Goal: Task Accomplishment & Management: Manage account settings

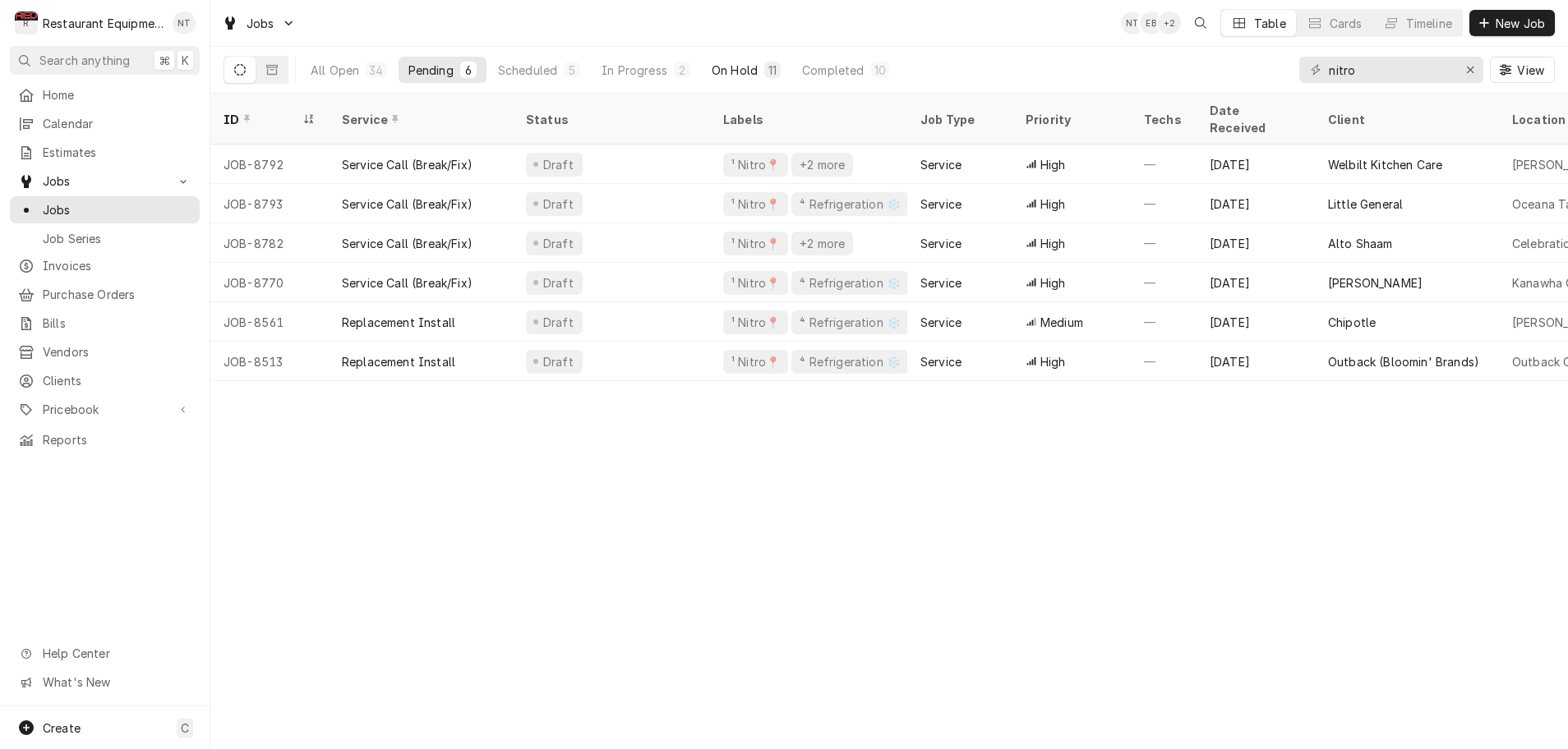
click at [746, 72] on div "On Hold" at bounding box center [734, 70] width 46 height 17
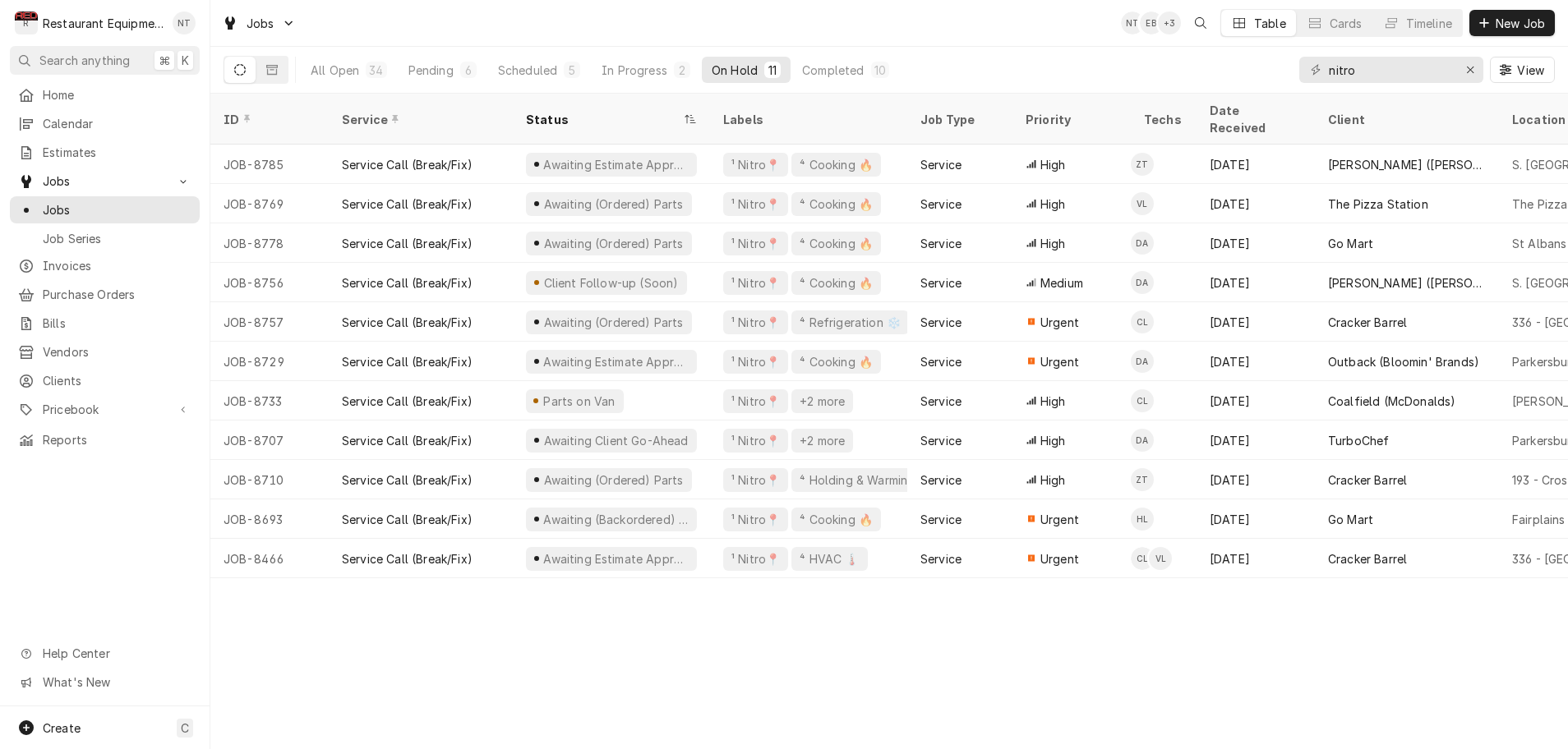
scroll to position [0, 4]
click at [425, 71] on div "Pending" at bounding box center [431, 70] width 45 height 17
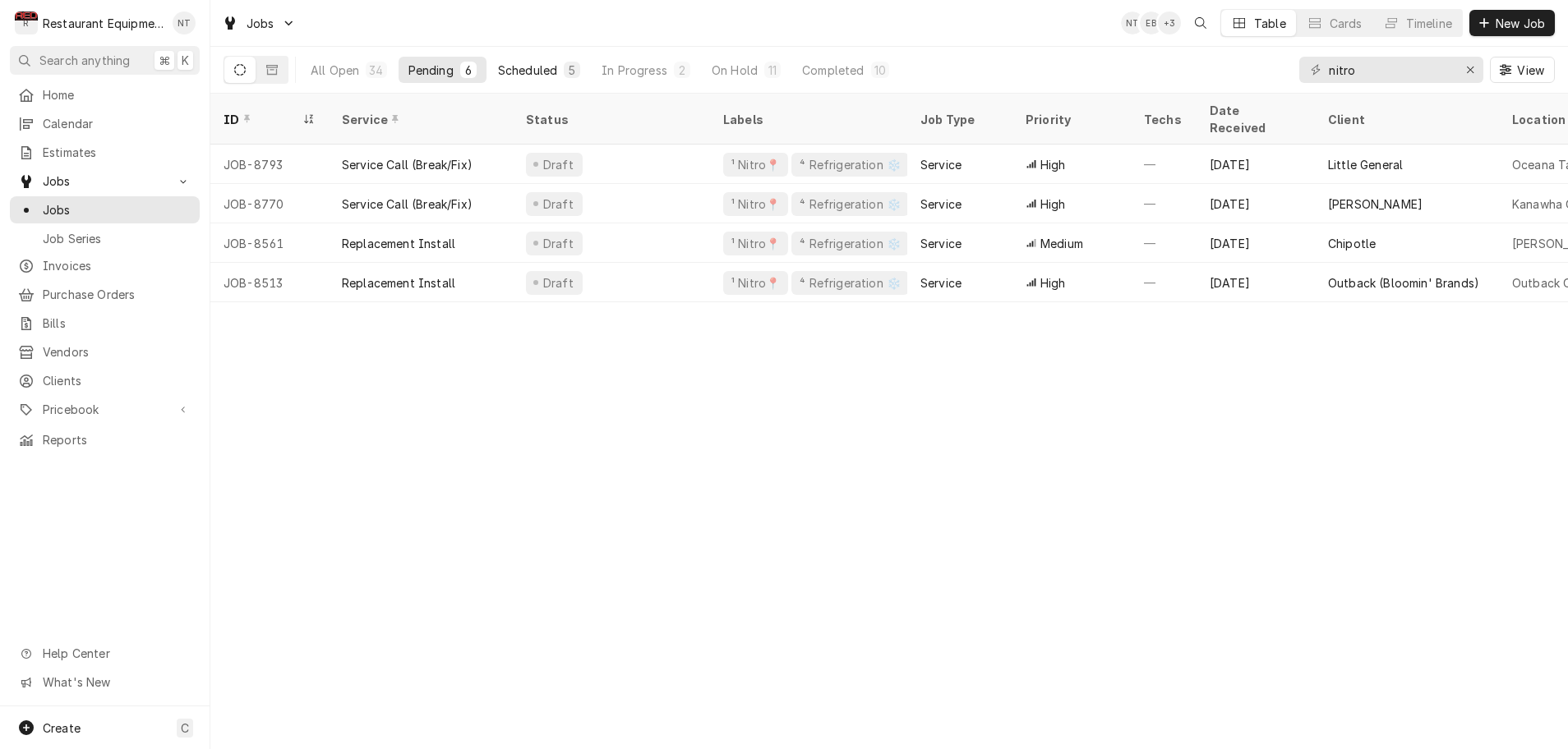
scroll to position [0, 0]
click at [519, 71] on div "Scheduled" at bounding box center [527, 70] width 59 height 17
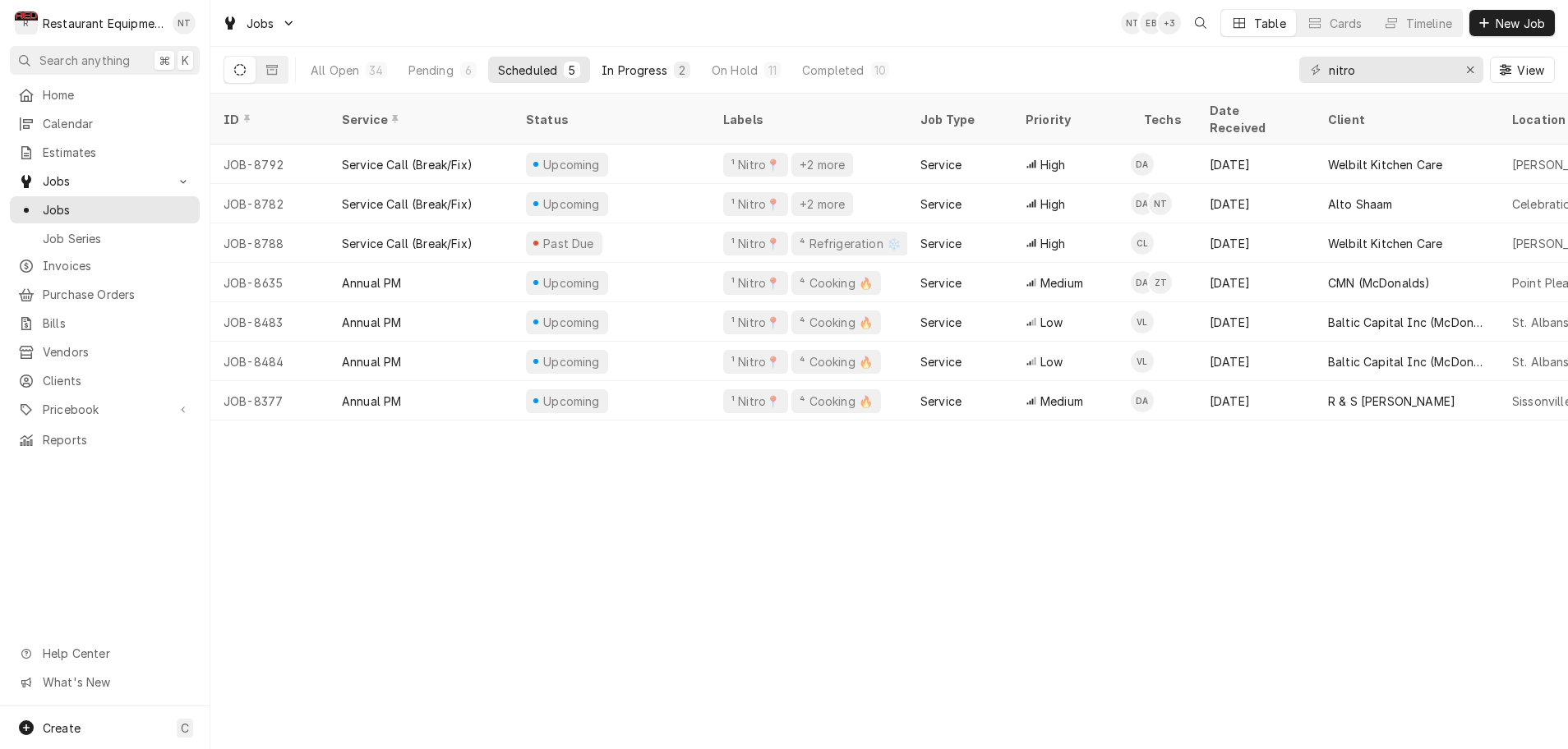
click at [667, 74] on div "In Progress" at bounding box center [634, 70] width 66 height 17
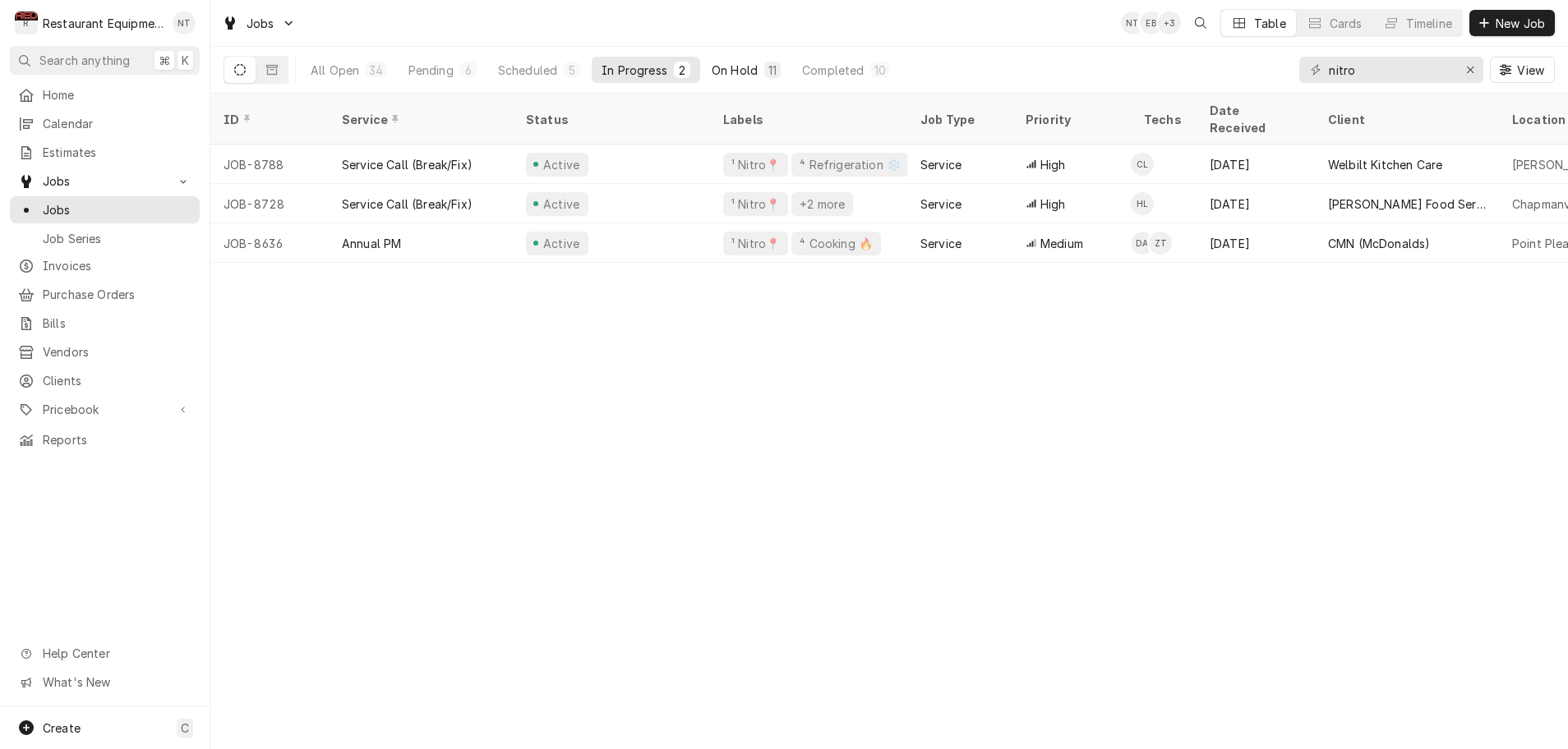
click at [735, 72] on div "On Hold" at bounding box center [734, 70] width 46 height 17
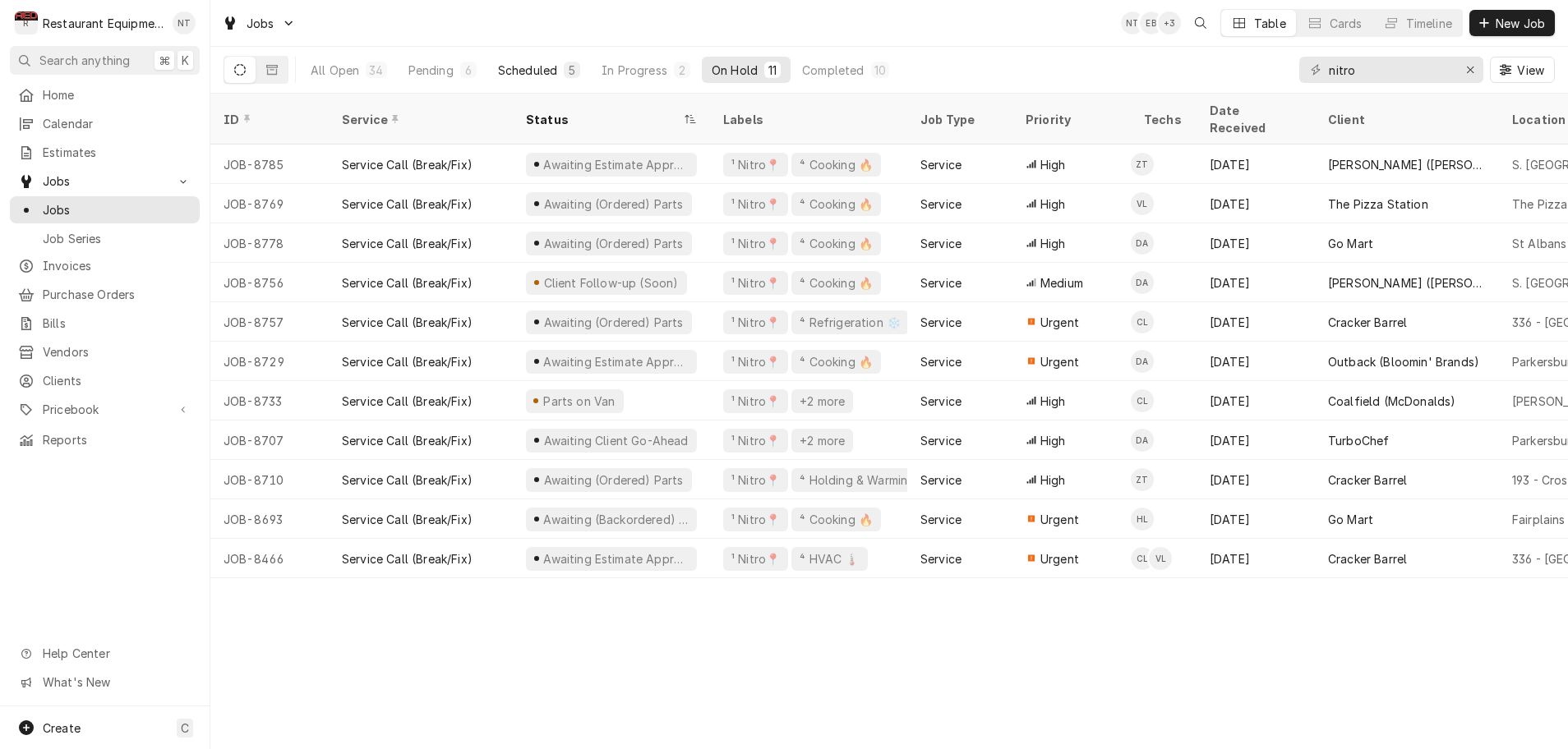
click at [528, 72] on div "Scheduled" at bounding box center [527, 70] width 59 height 17
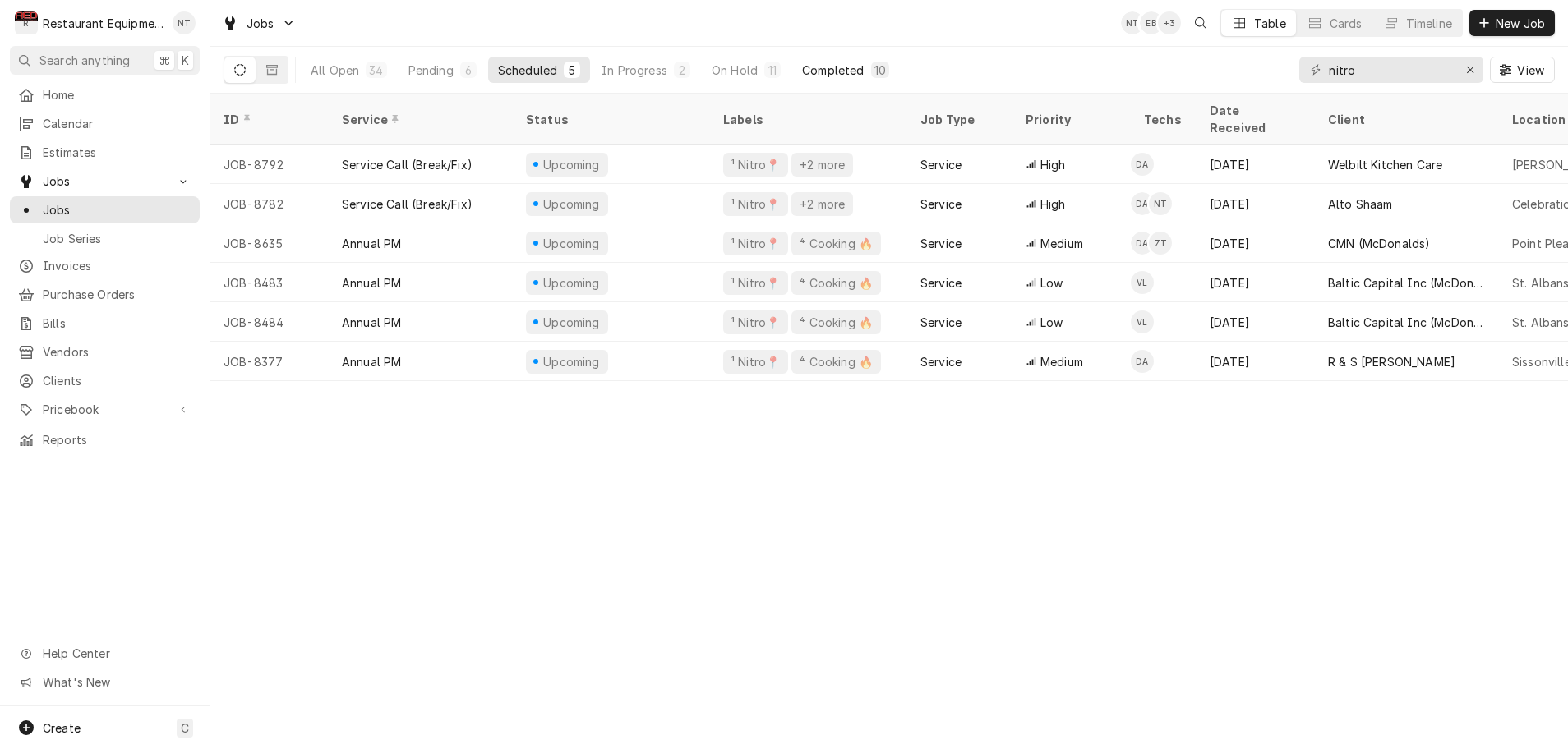
click at [812, 73] on div "Completed" at bounding box center [833, 70] width 62 height 17
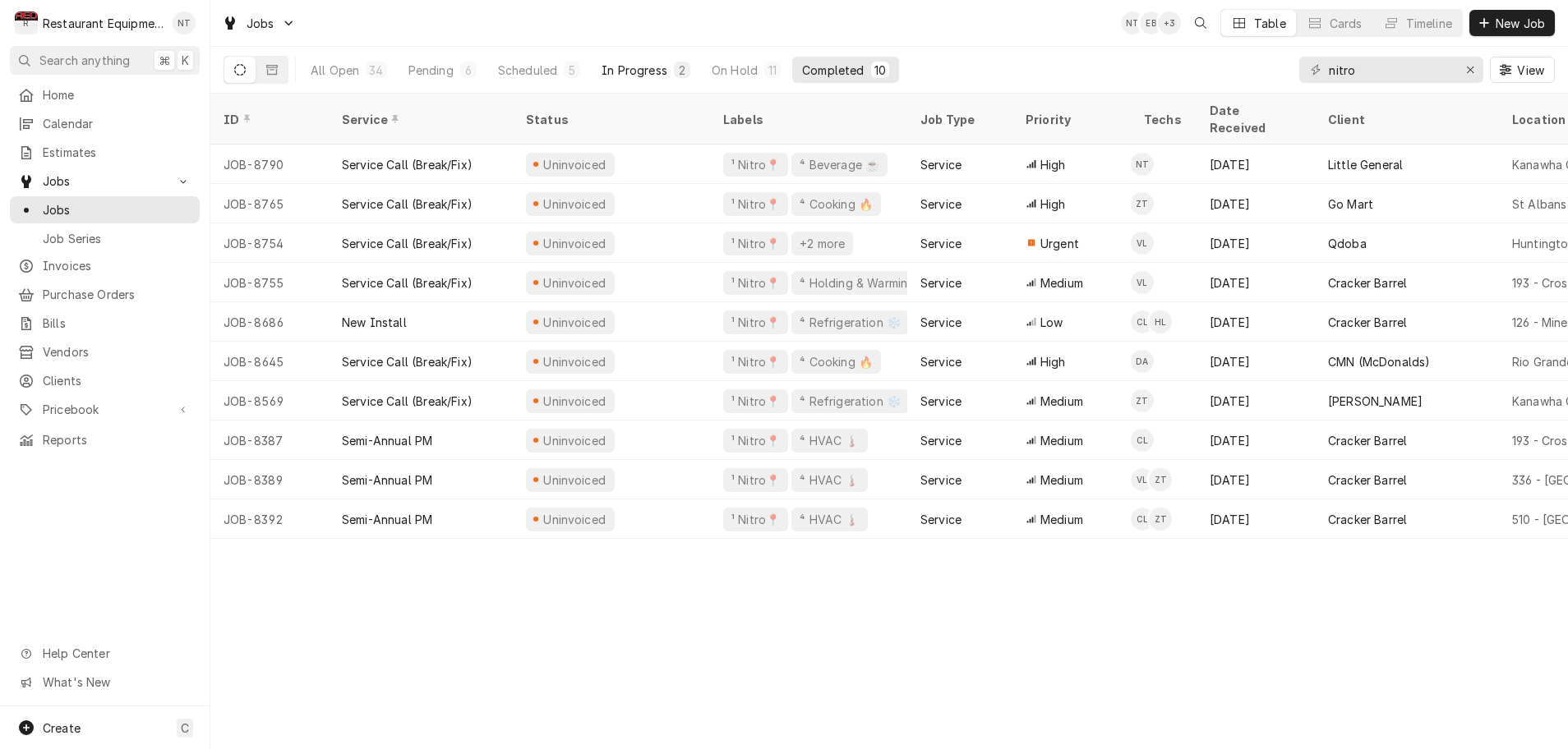
click at [656, 76] on div "In Progress" at bounding box center [634, 70] width 66 height 17
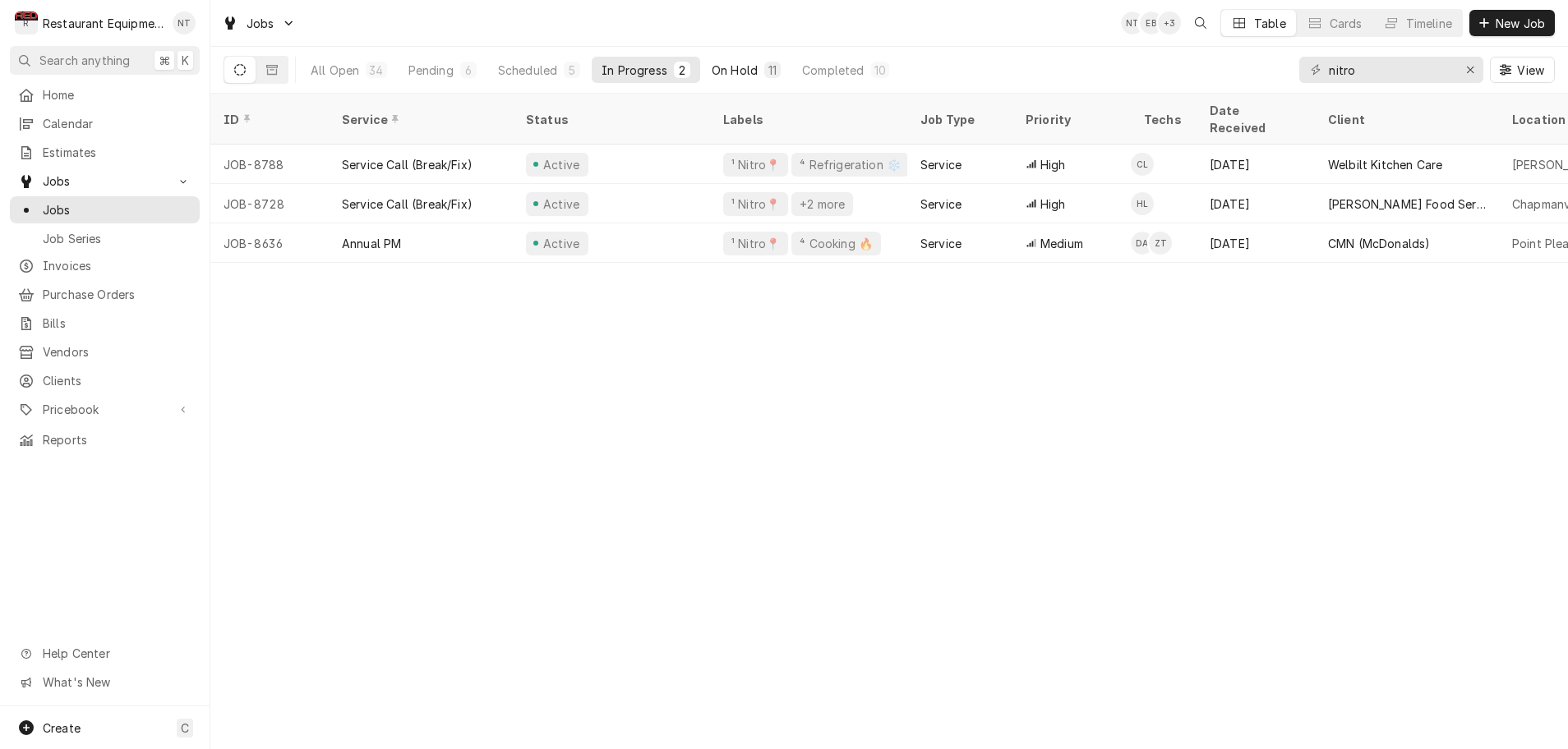
click at [743, 71] on div "On Hold" at bounding box center [734, 70] width 46 height 17
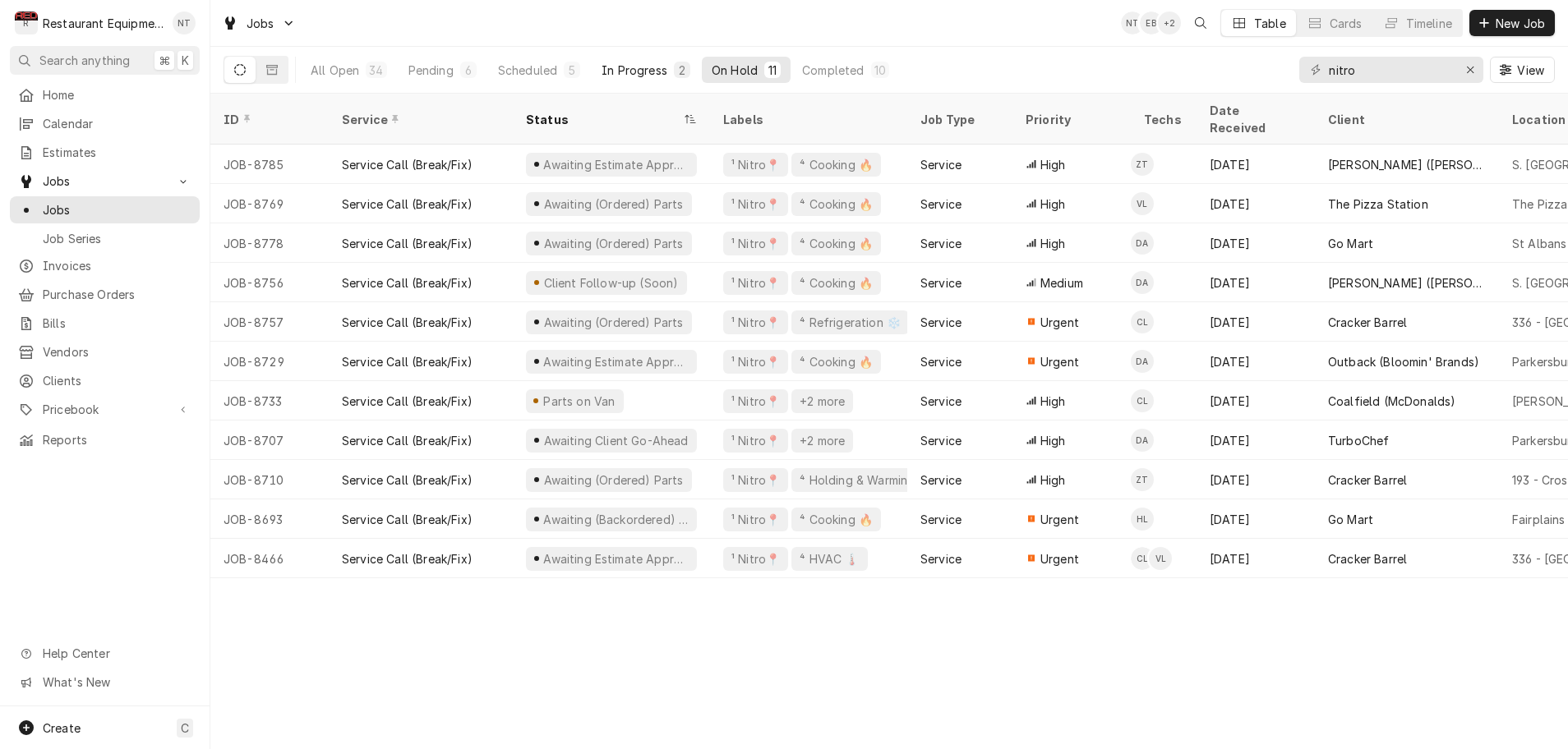
click at [637, 67] on div "In Progress" at bounding box center [634, 70] width 66 height 17
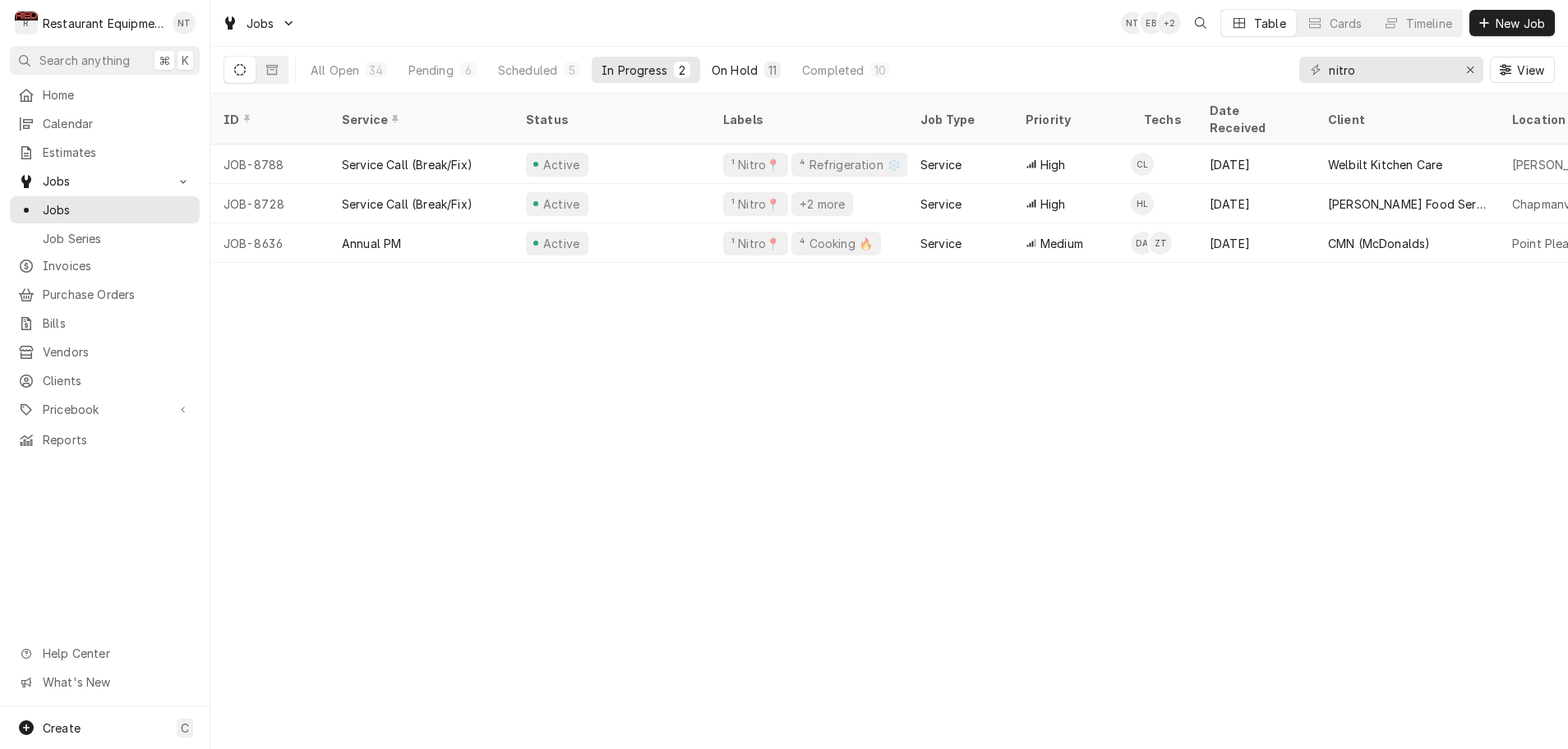
click at [741, 72] on div "On Hold" at bounding box center [734, 70] width 46 height 17
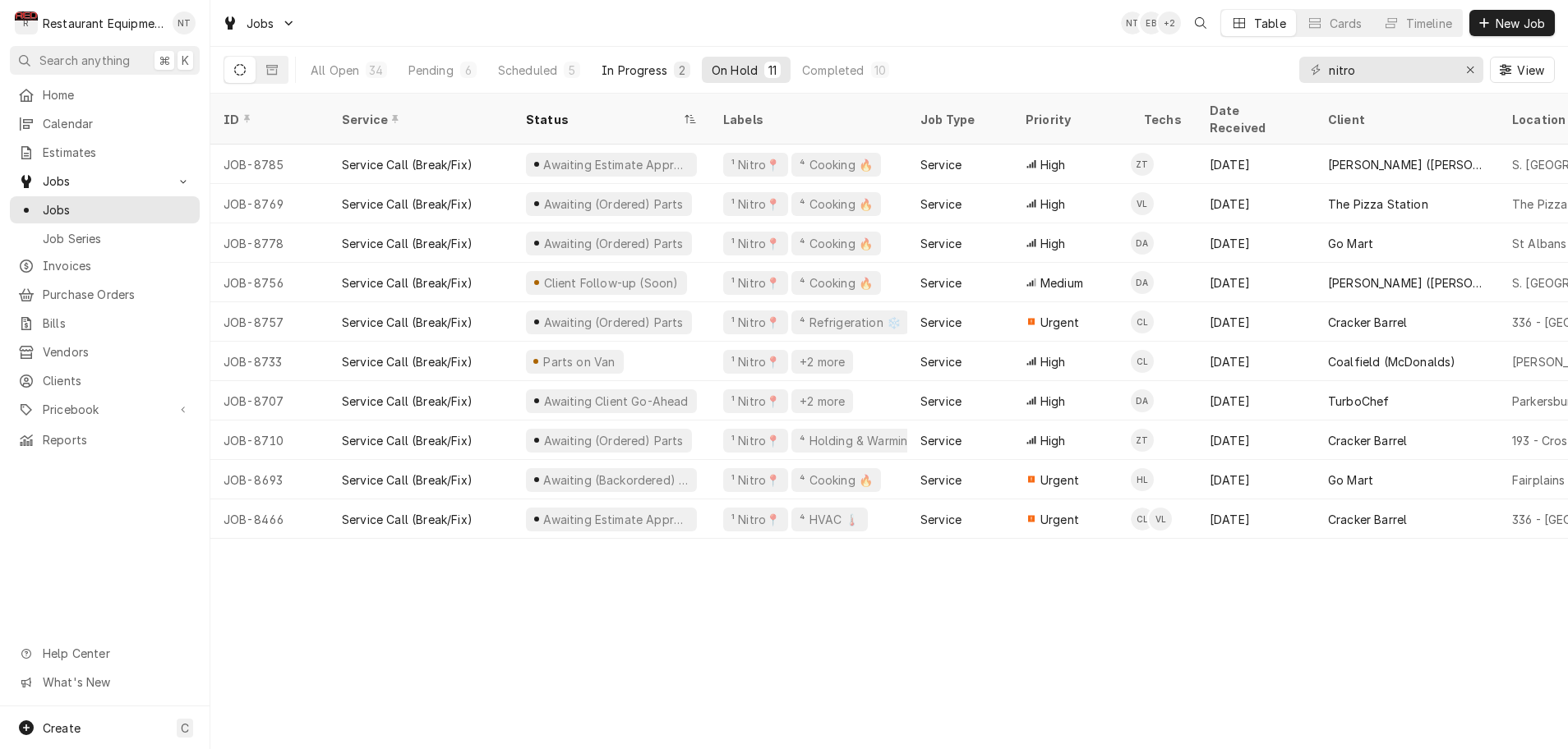
scroll to position [1, 0]
click at [807, 73] on div "Completed" at bounding box center [833, 70] width 62 height 17
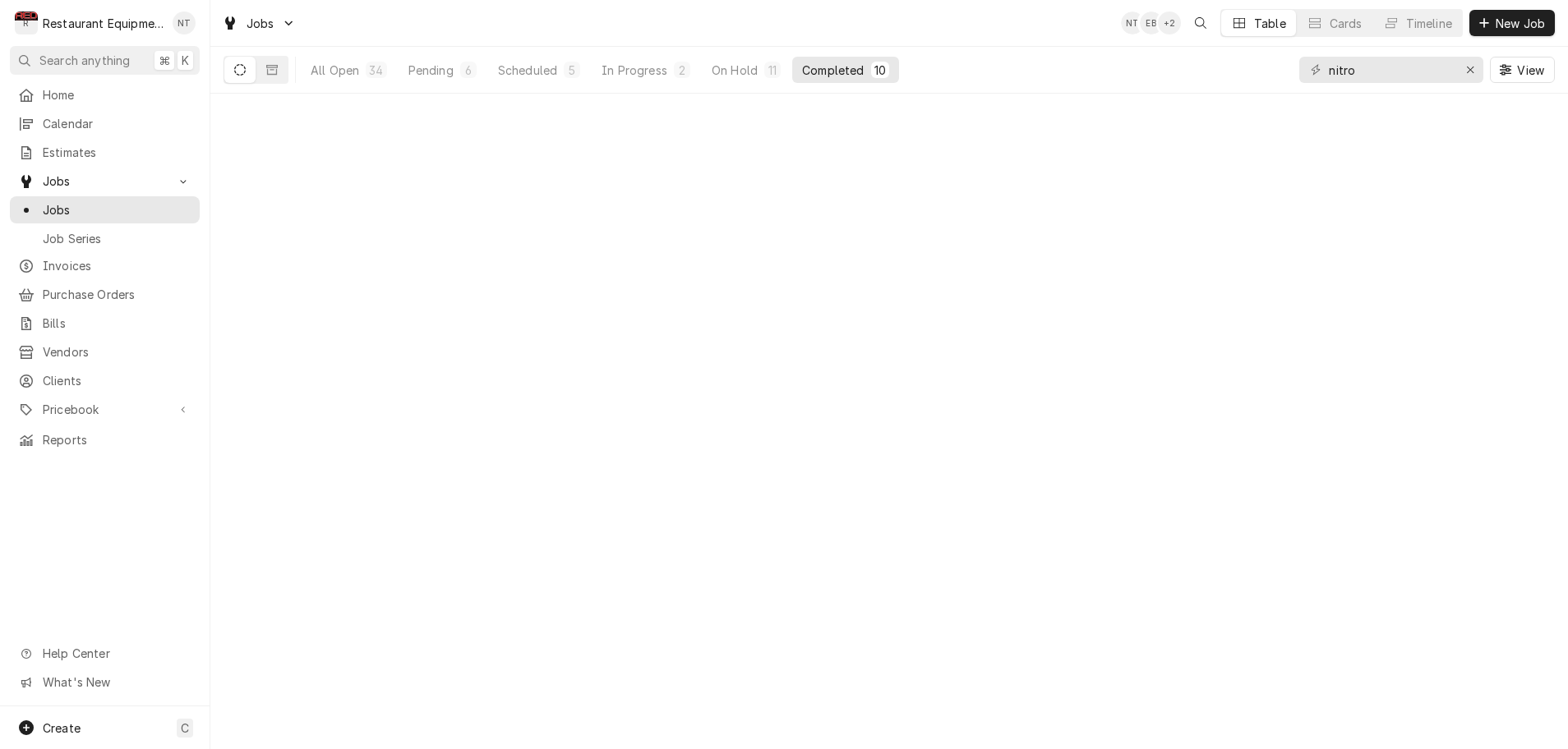
scroll to position [0, 0]
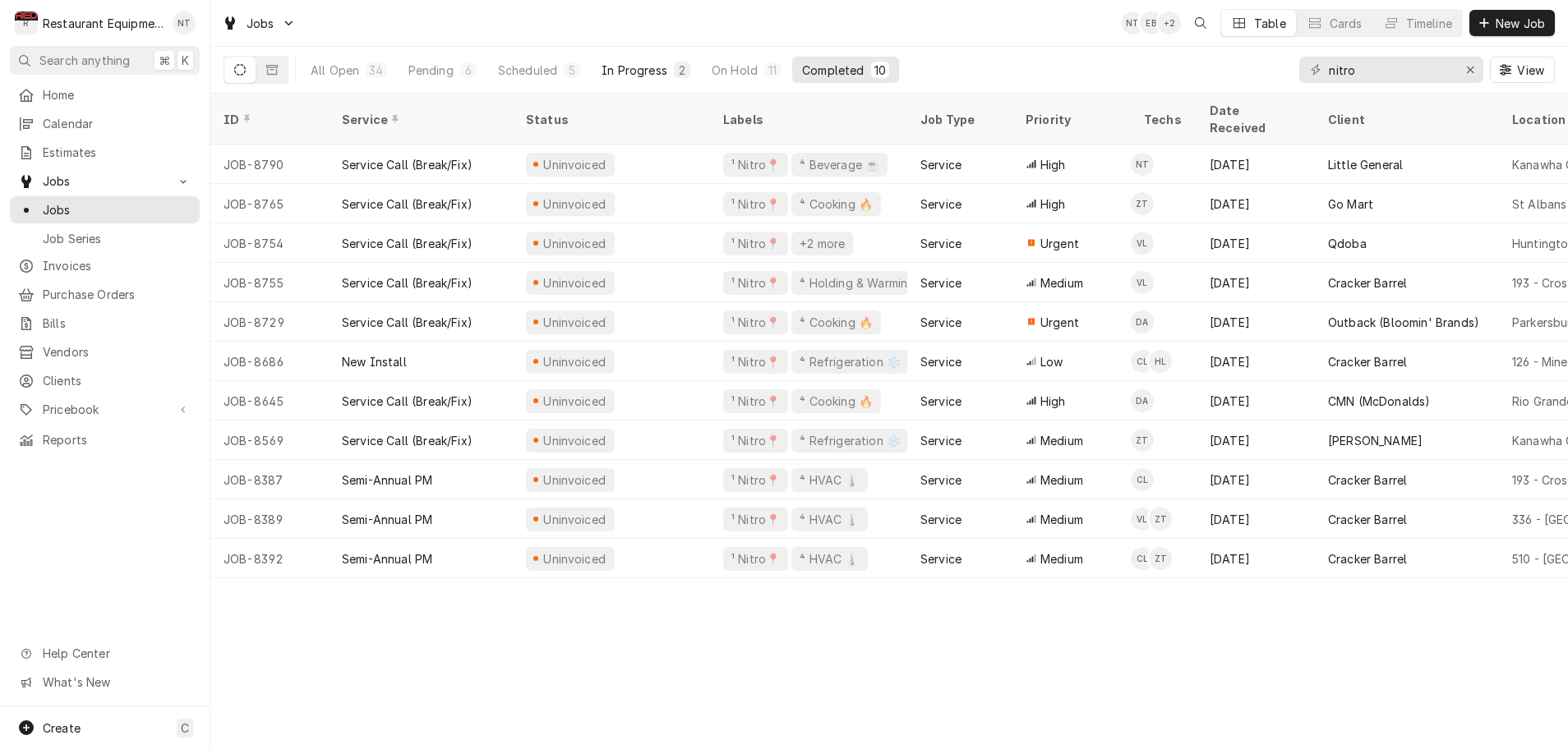
click at [662, 71] on div "In Progress" at bounding box center [634, 70] width 66 height 17
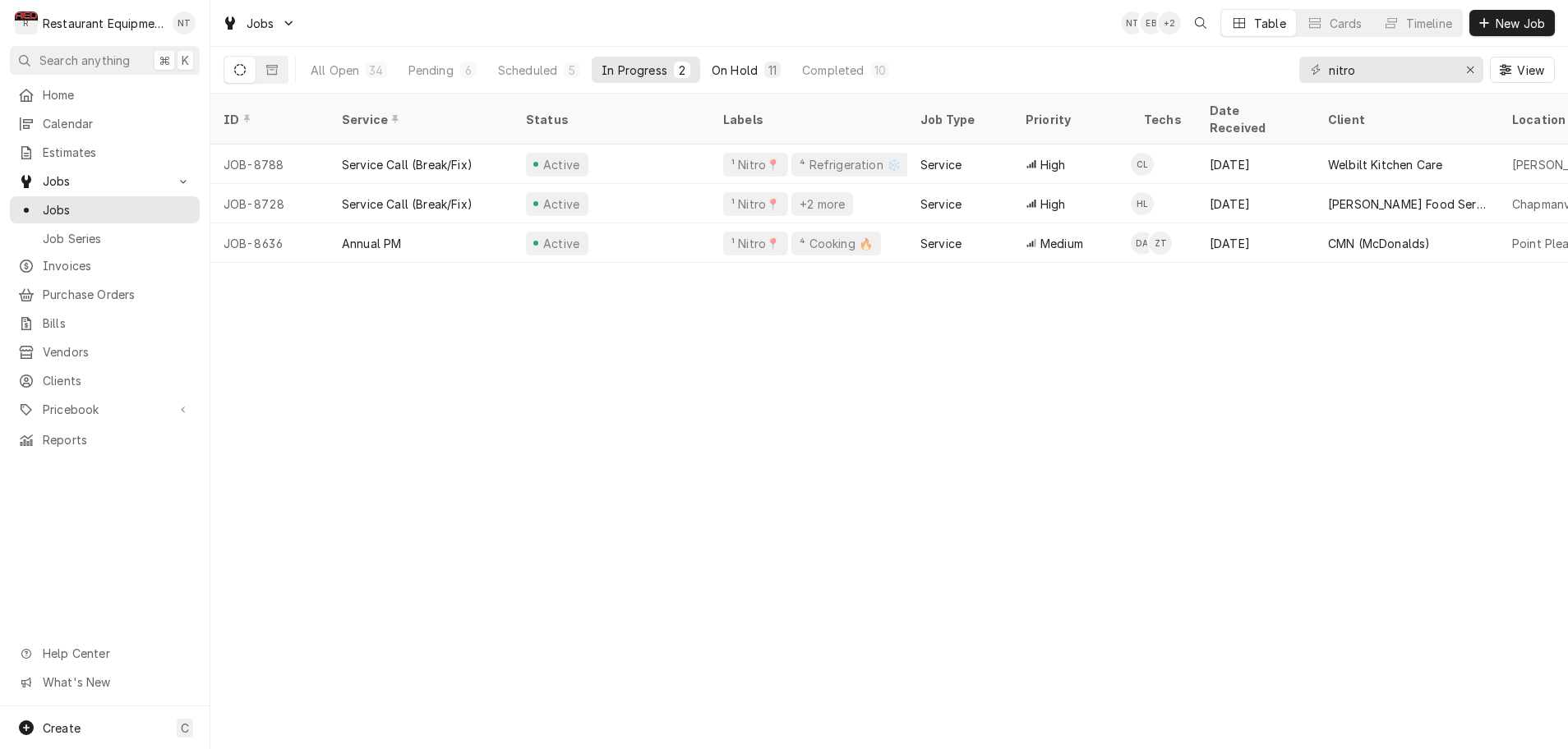
click at [729, 72] on div "On Hold" at bounding box center [734, 70] width 46 height 17
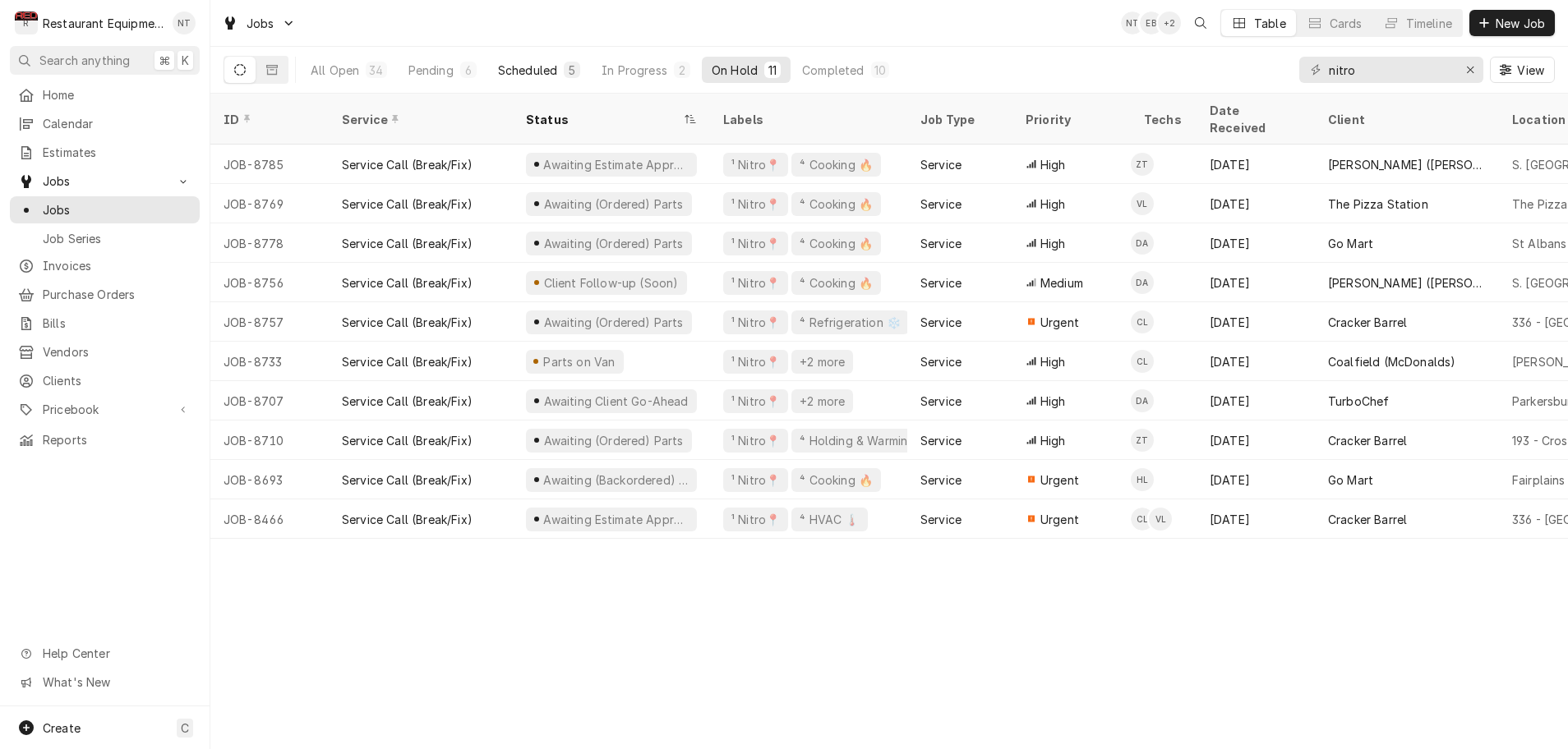
click at [537, 72] on div "Scheduled" at bounding box center [527, 70] width 59 height 17
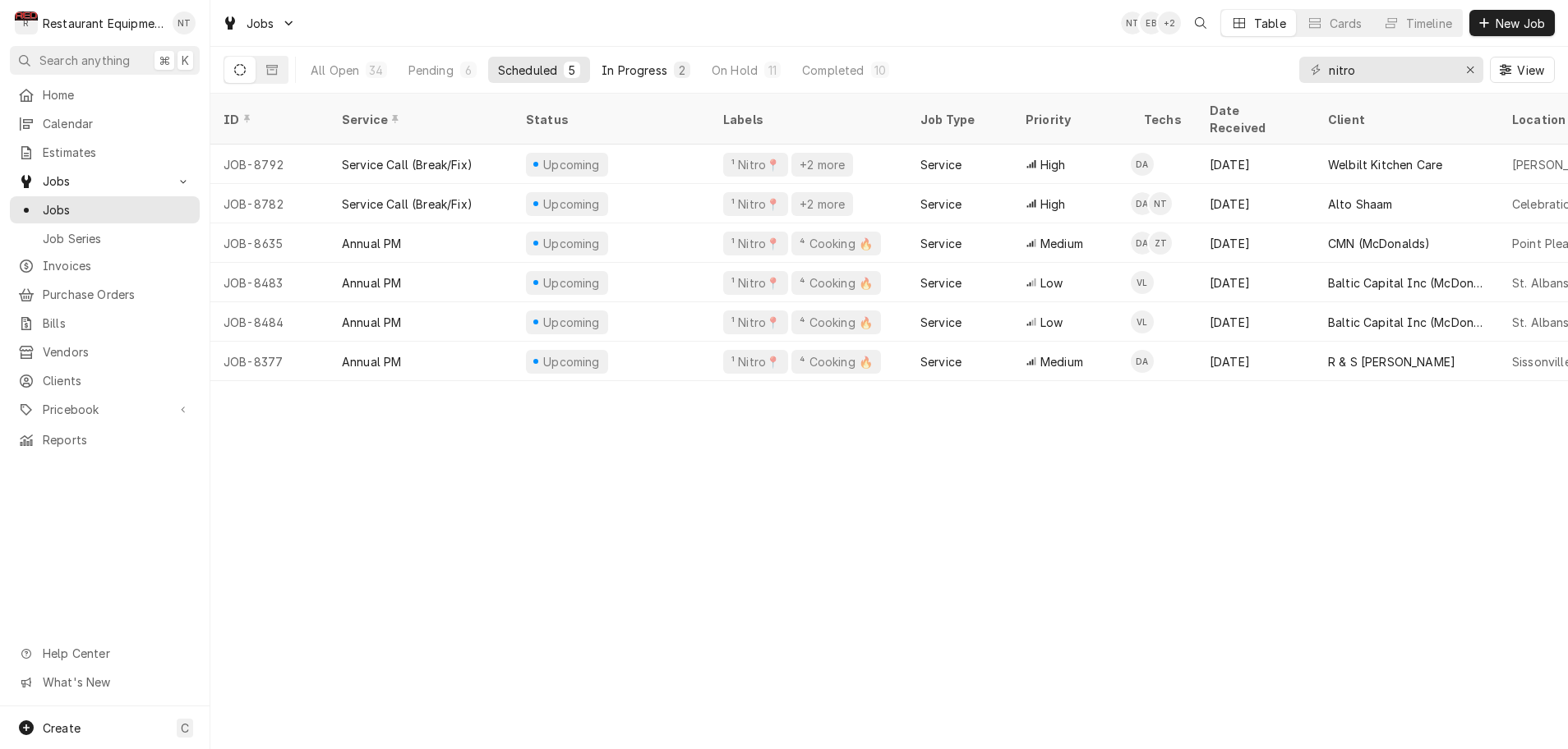
click at [632, 70] on div "In Progress" at bounding box center [634, 70] width 66 height 17
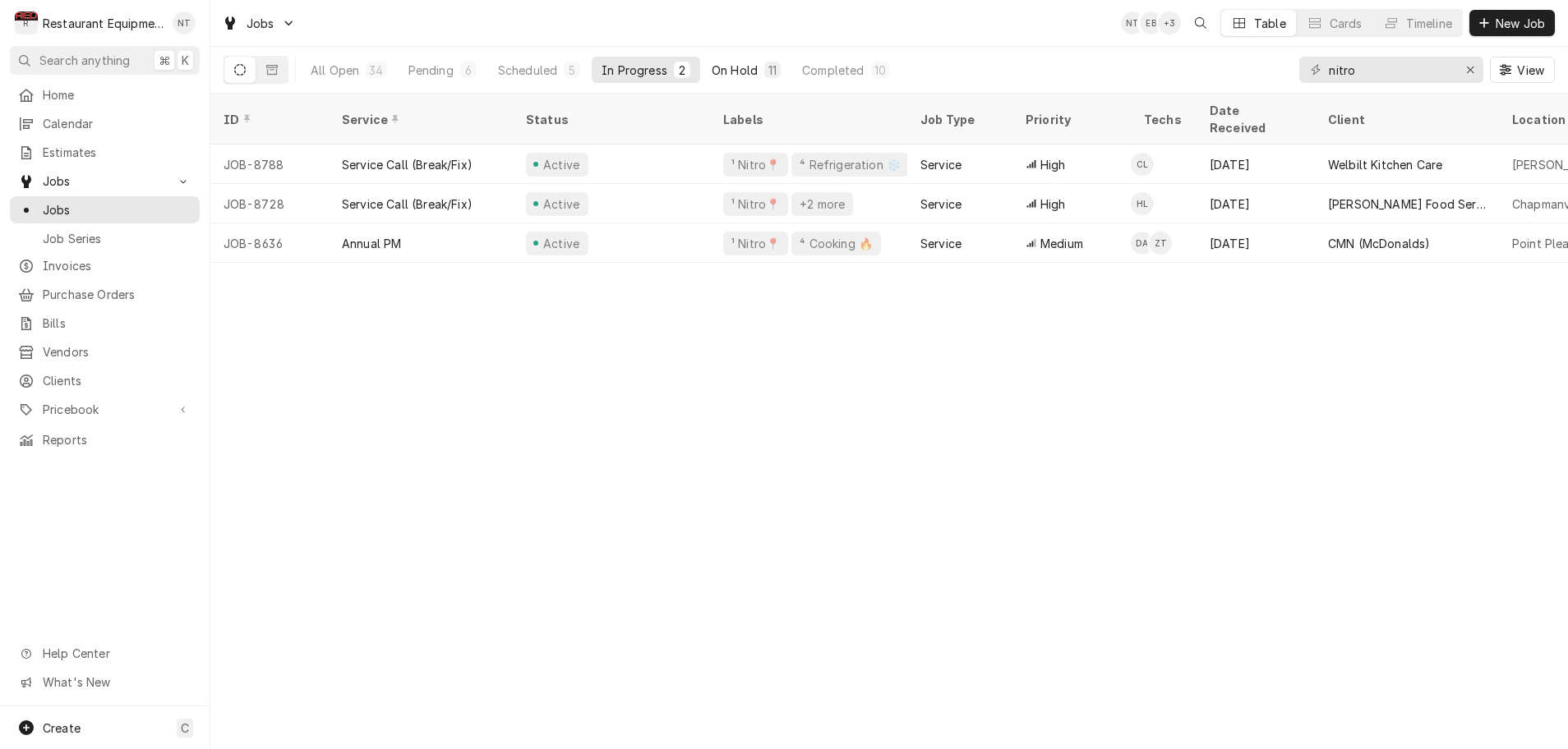
click at [726, 70] on div "On Hold" at bounding box center [734, 70] width 46 height 17
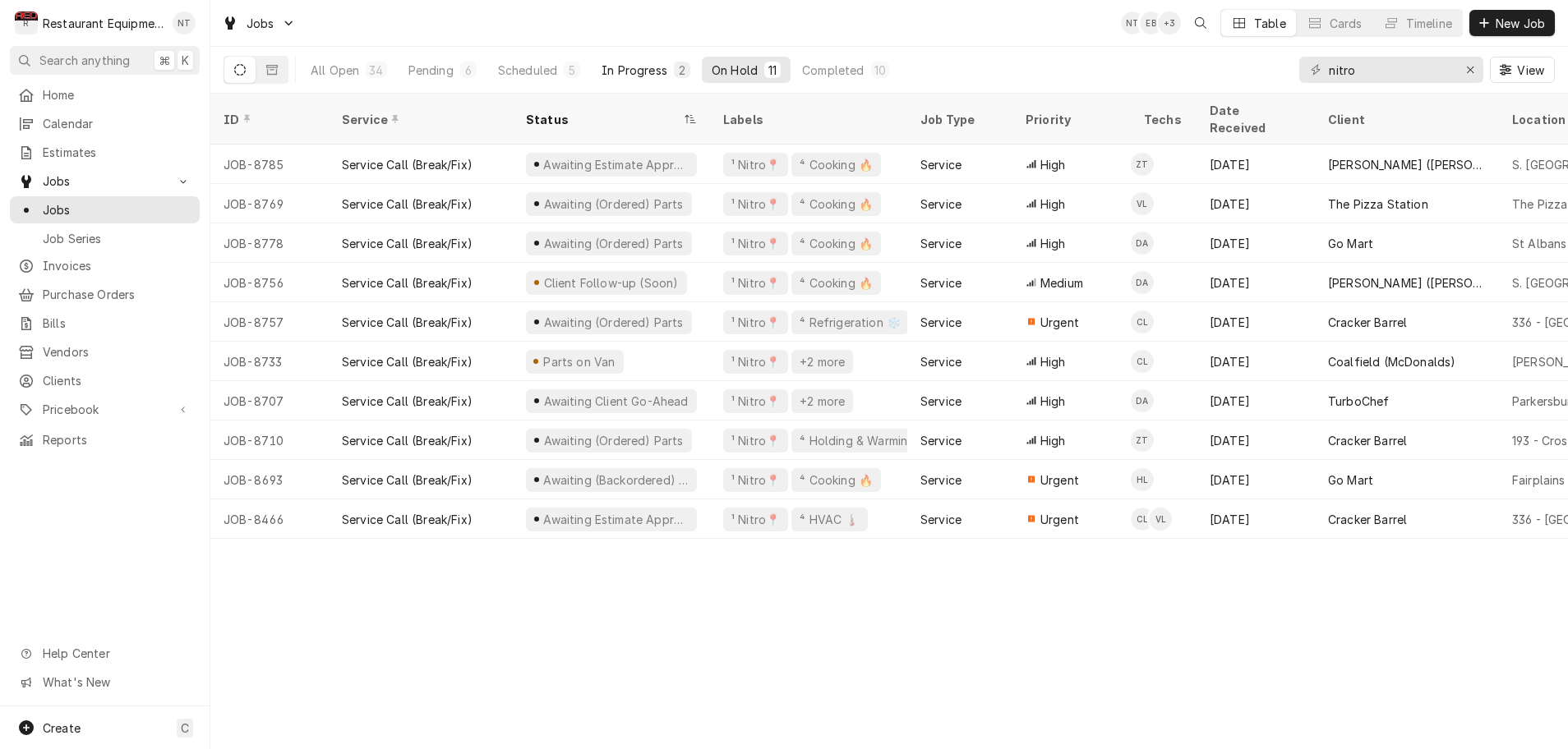
click at [626, 72] on div "In Progress" at bounding box center [634, 70] width 66 height 17
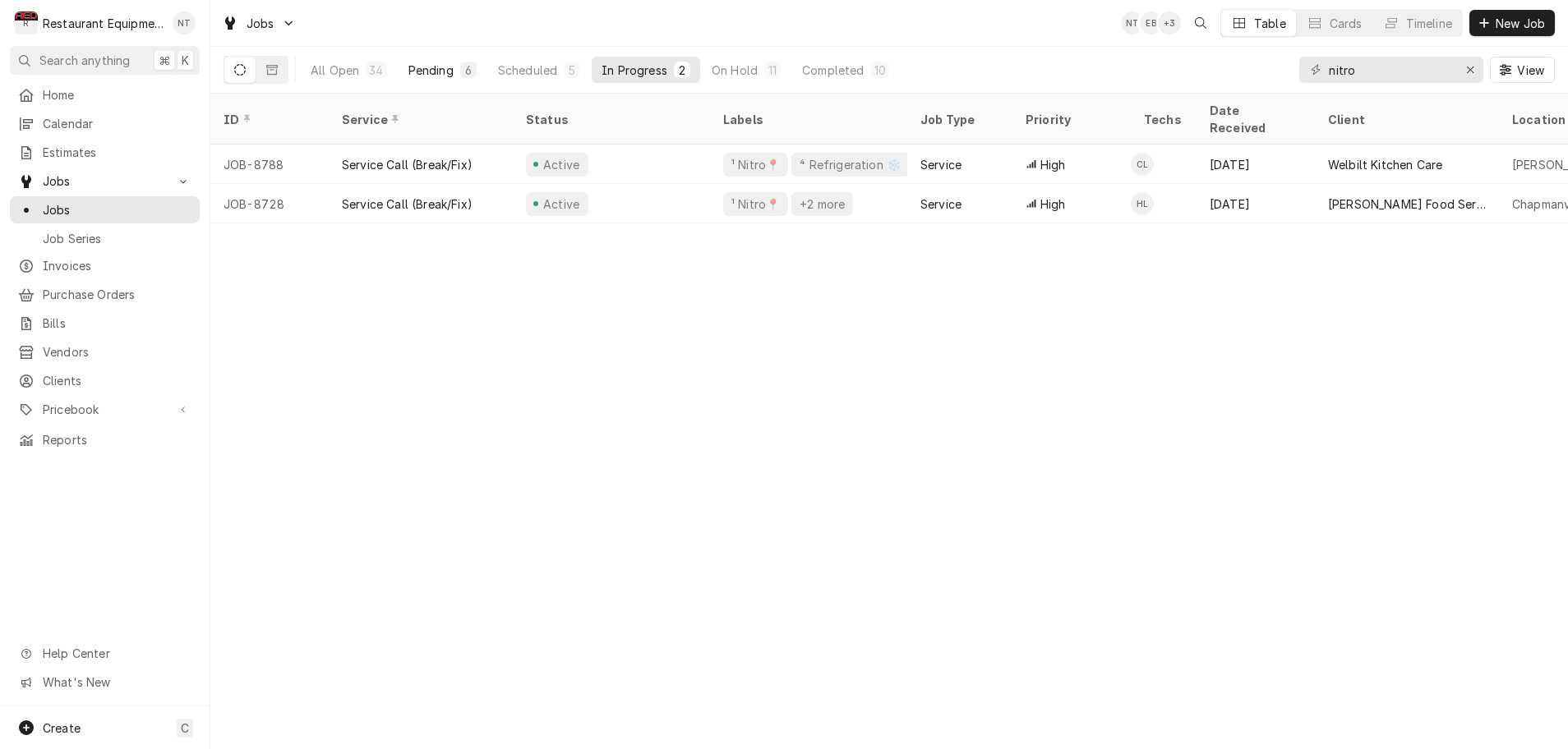
click at [437, 71] on div "Pending" at bounding box center [431, 70] width 45 height 17
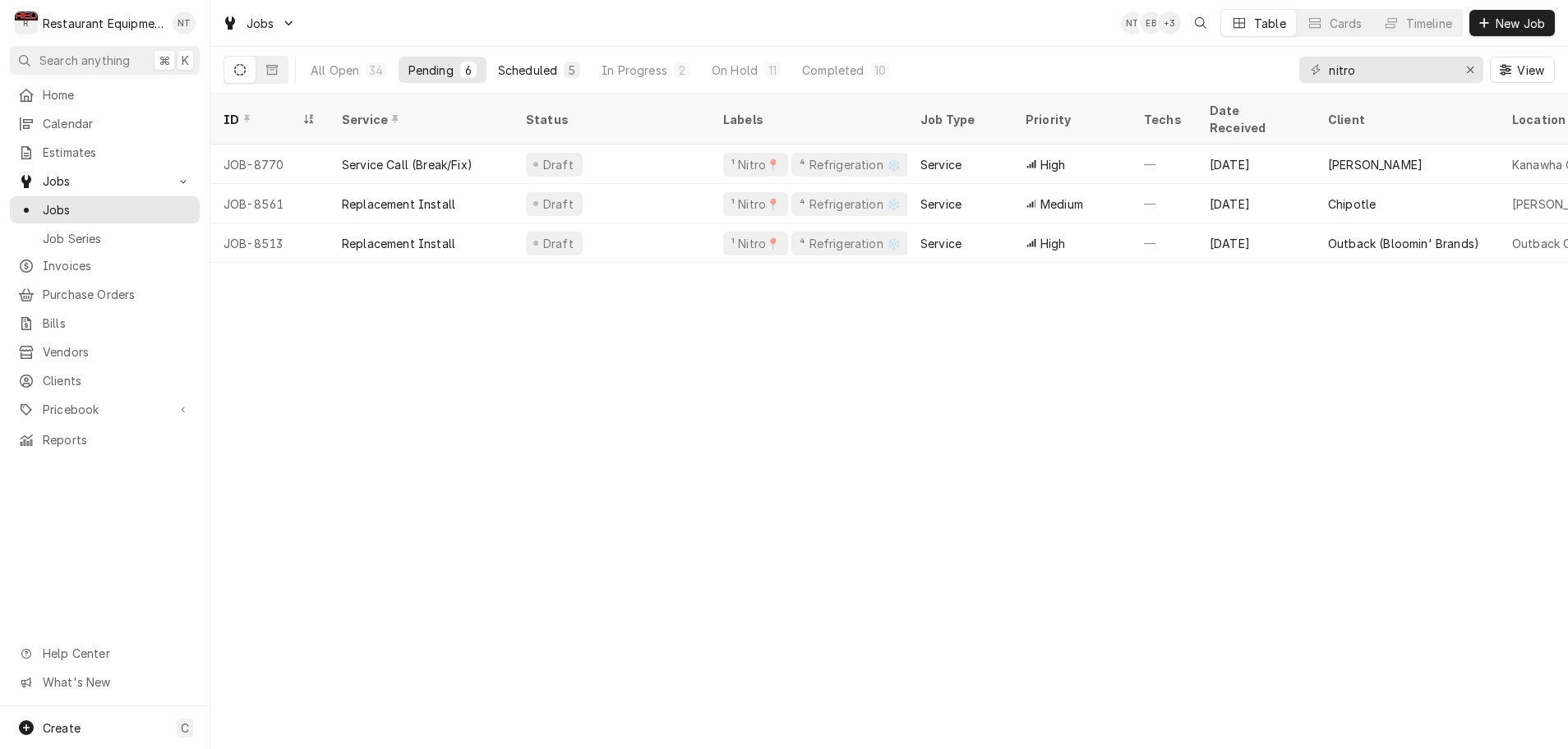
click at [515, 68] on div "Scheduled" at bounding box center [527, 70] width 59 height 17
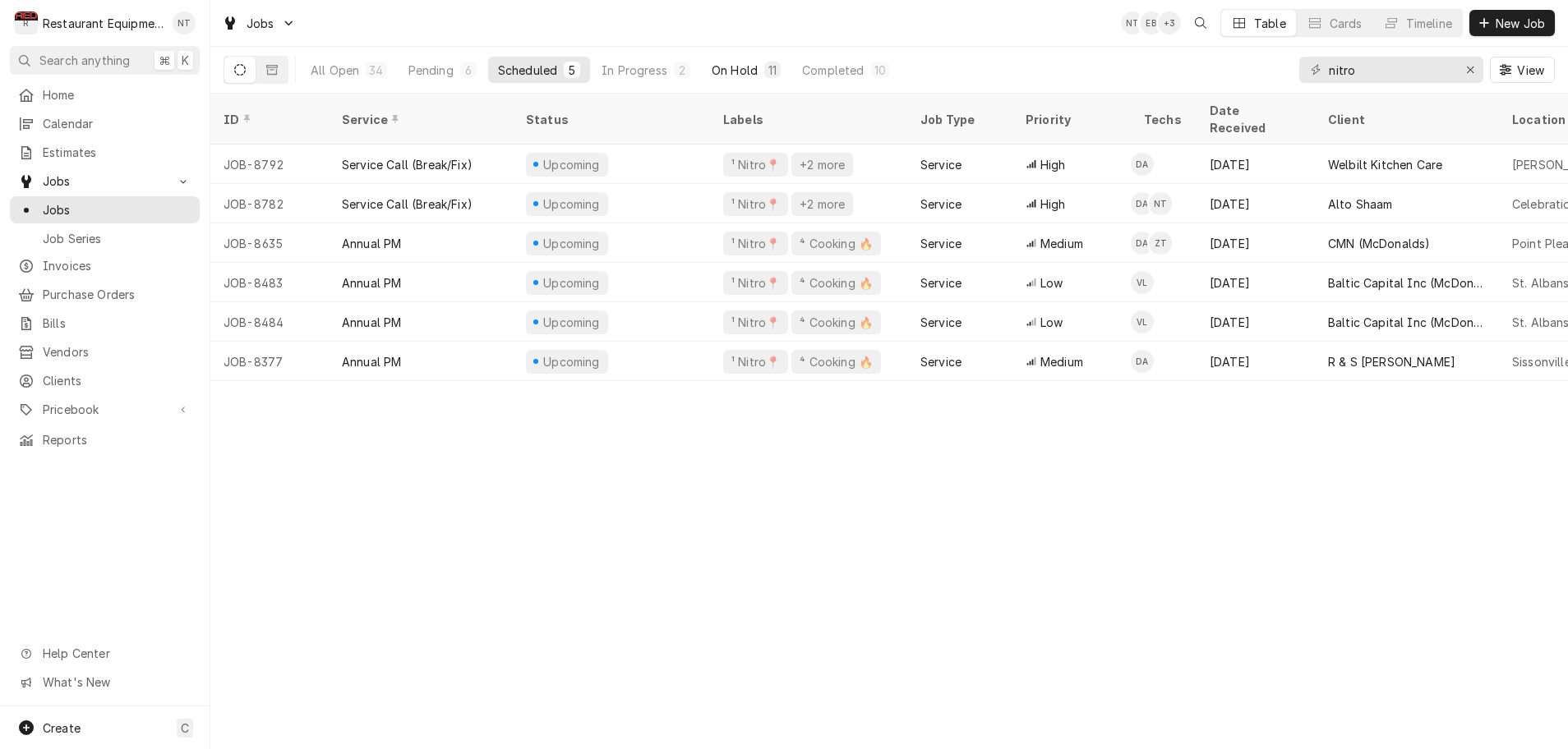
click at [736, 68] on div "On Hold" at bounding box center [734, 70] width 46 height 17
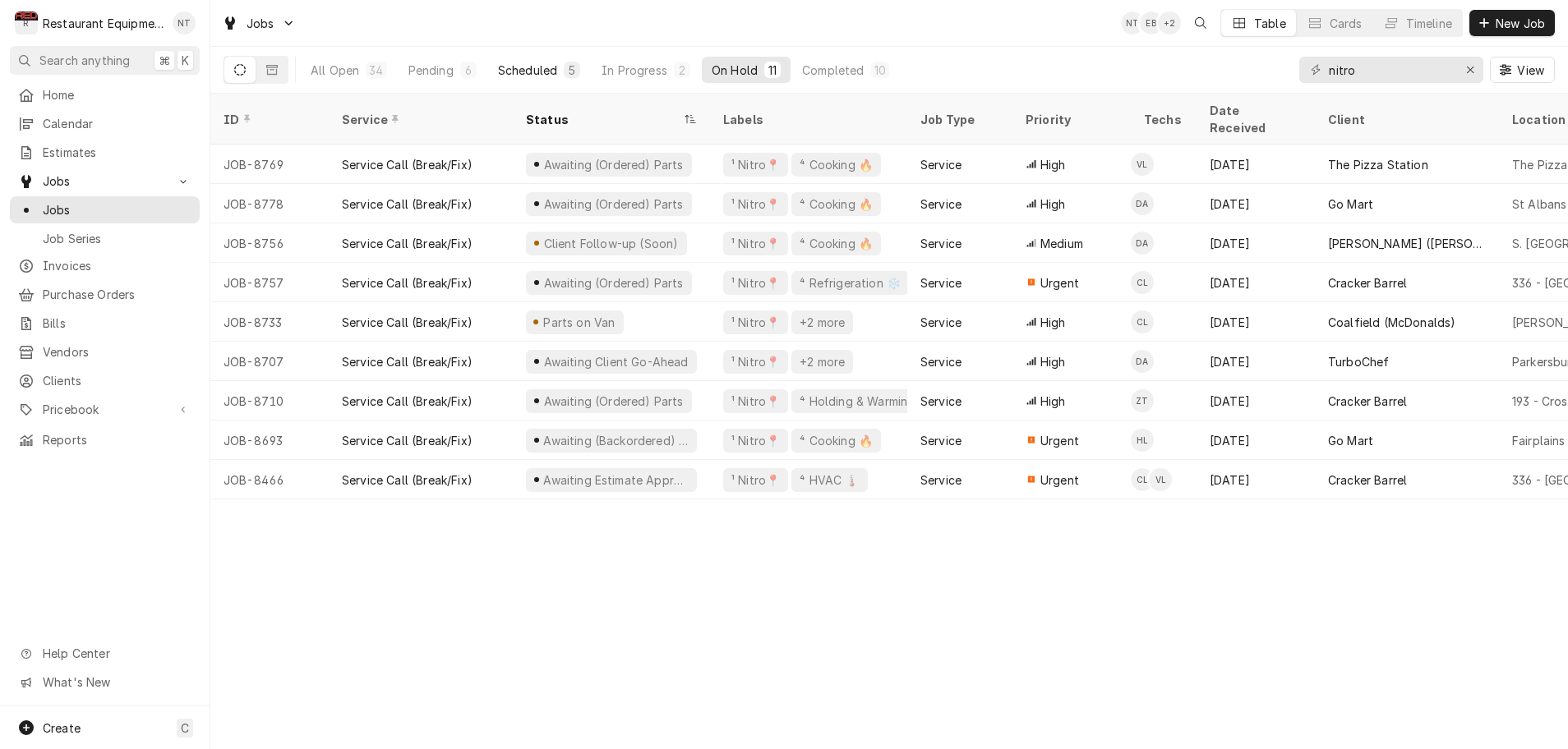
click at [522, 72] on div "Scheduled" at bounding box center [527, 70] width 59 height 17
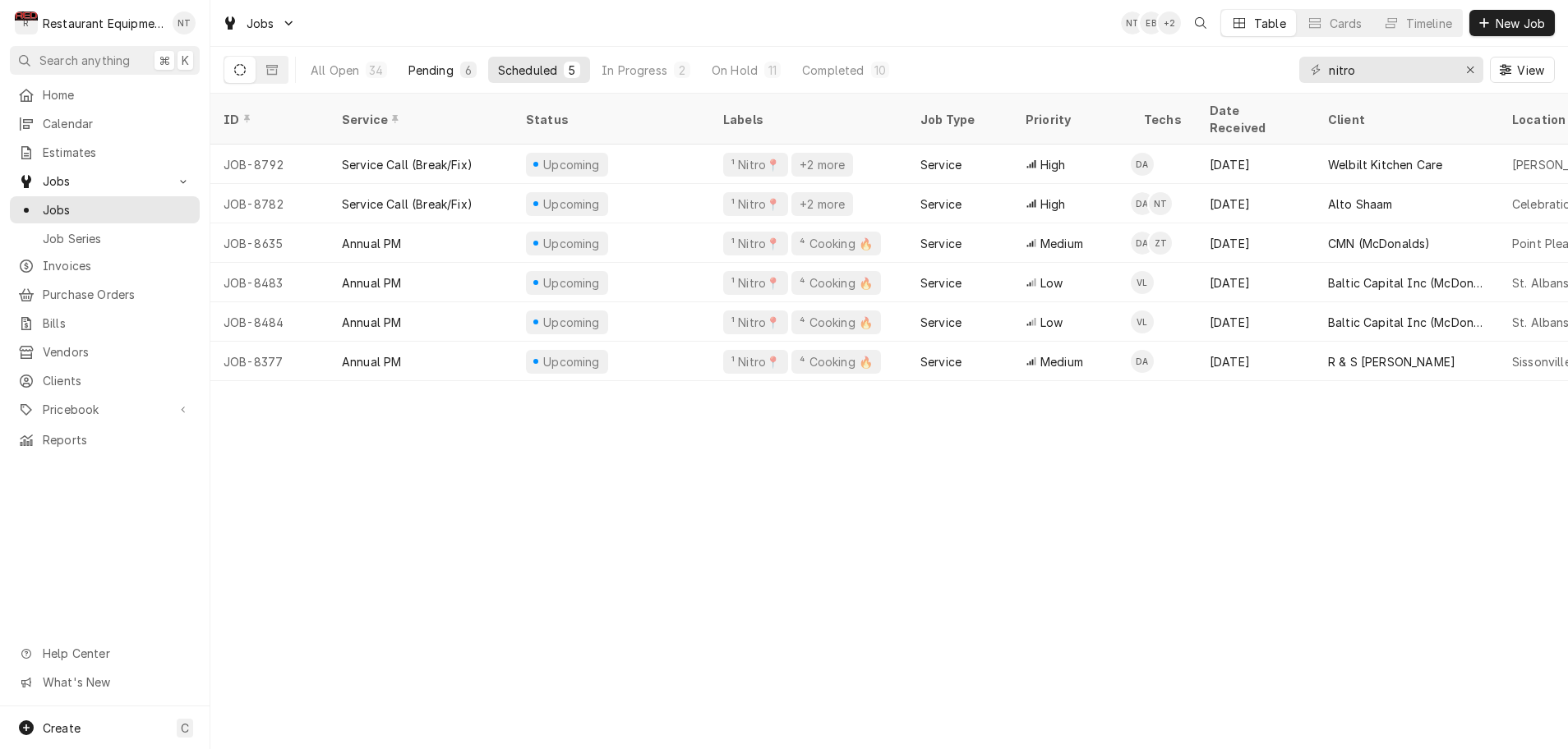
click at [421, 73] on div "Pending" at bounding box center [431, 70] width 45 height 17
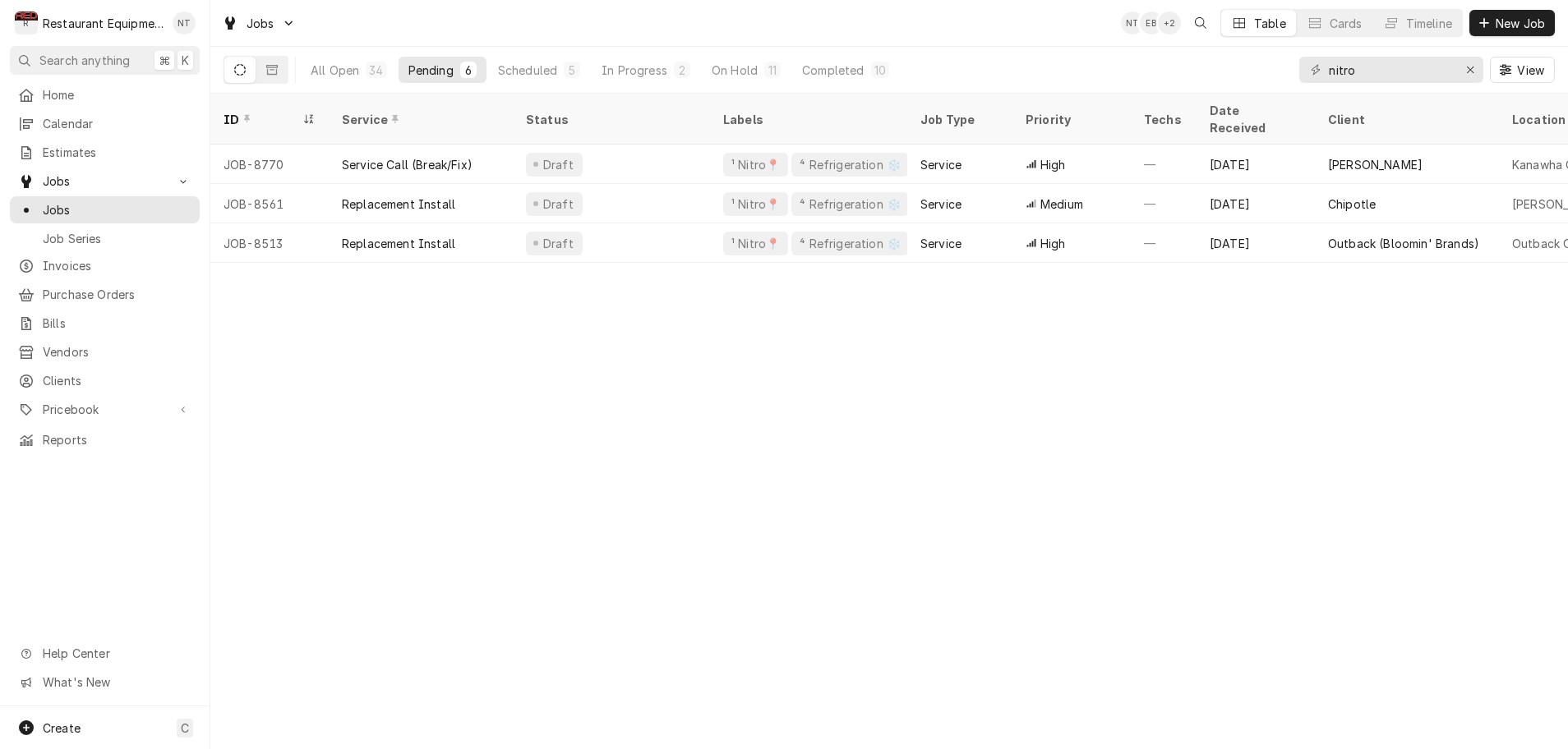
scroll to position [1, 1]
click at [442, 72] on div "Pending" at bounding box center [431, 70] width 45 height 17
click at [507, 68] on div "Scheduled" at bounding box center [527, 70] width 59 height 17
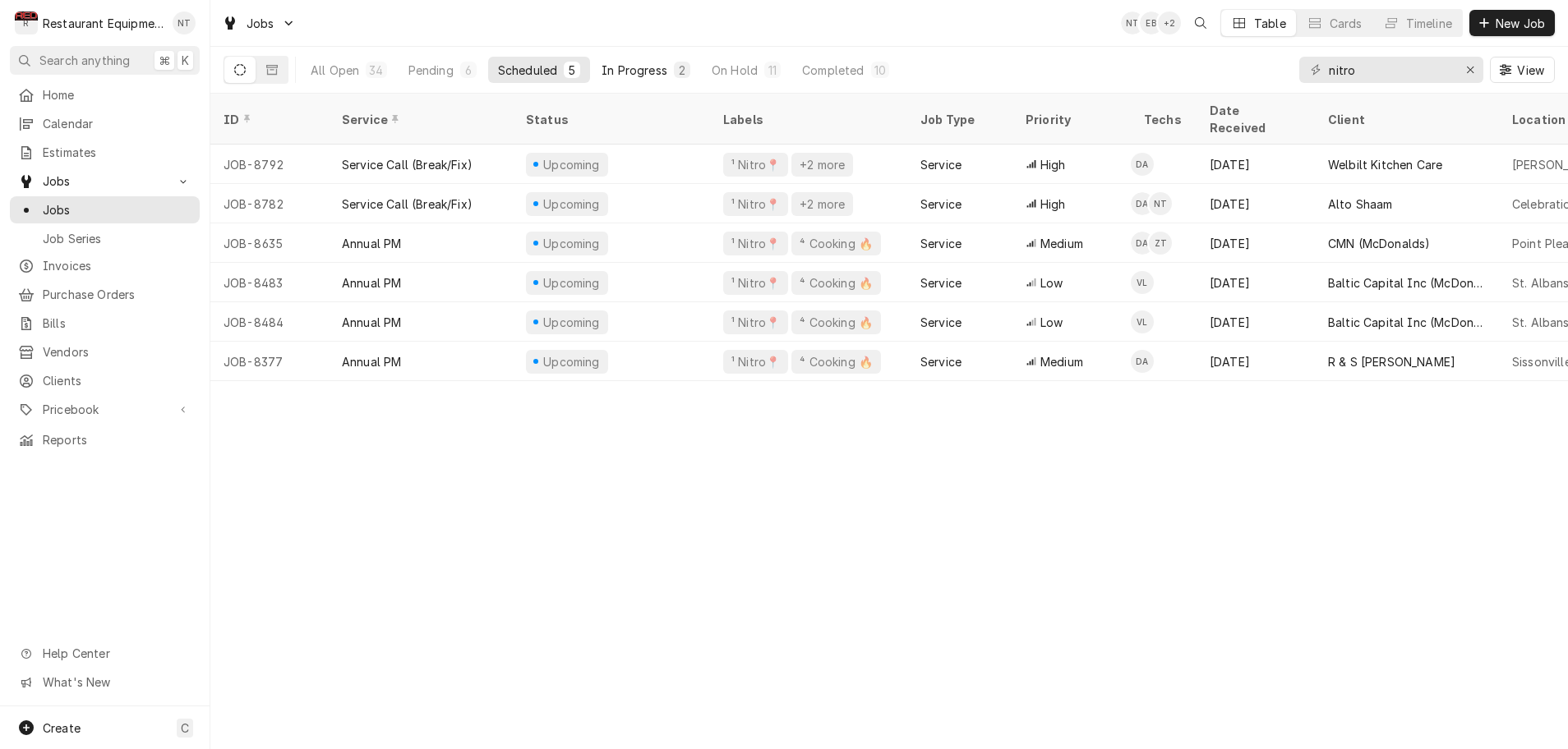
click at [642, 74] on div "In Progress" at bounding box center [634, 70] width 66 height 17
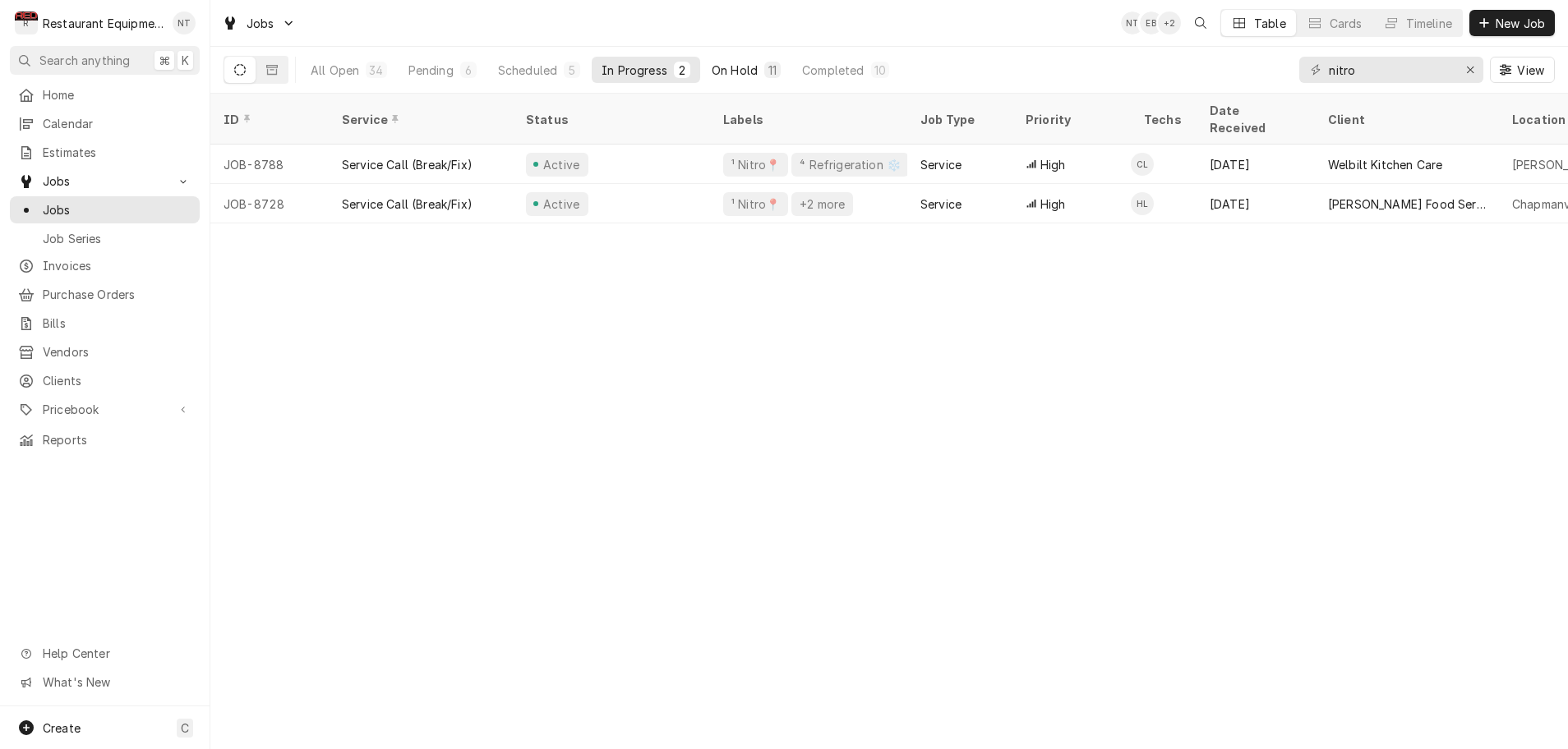
click at [722, 69] on div "On Hold" at bounding box center [734, 70] width 46 height 17
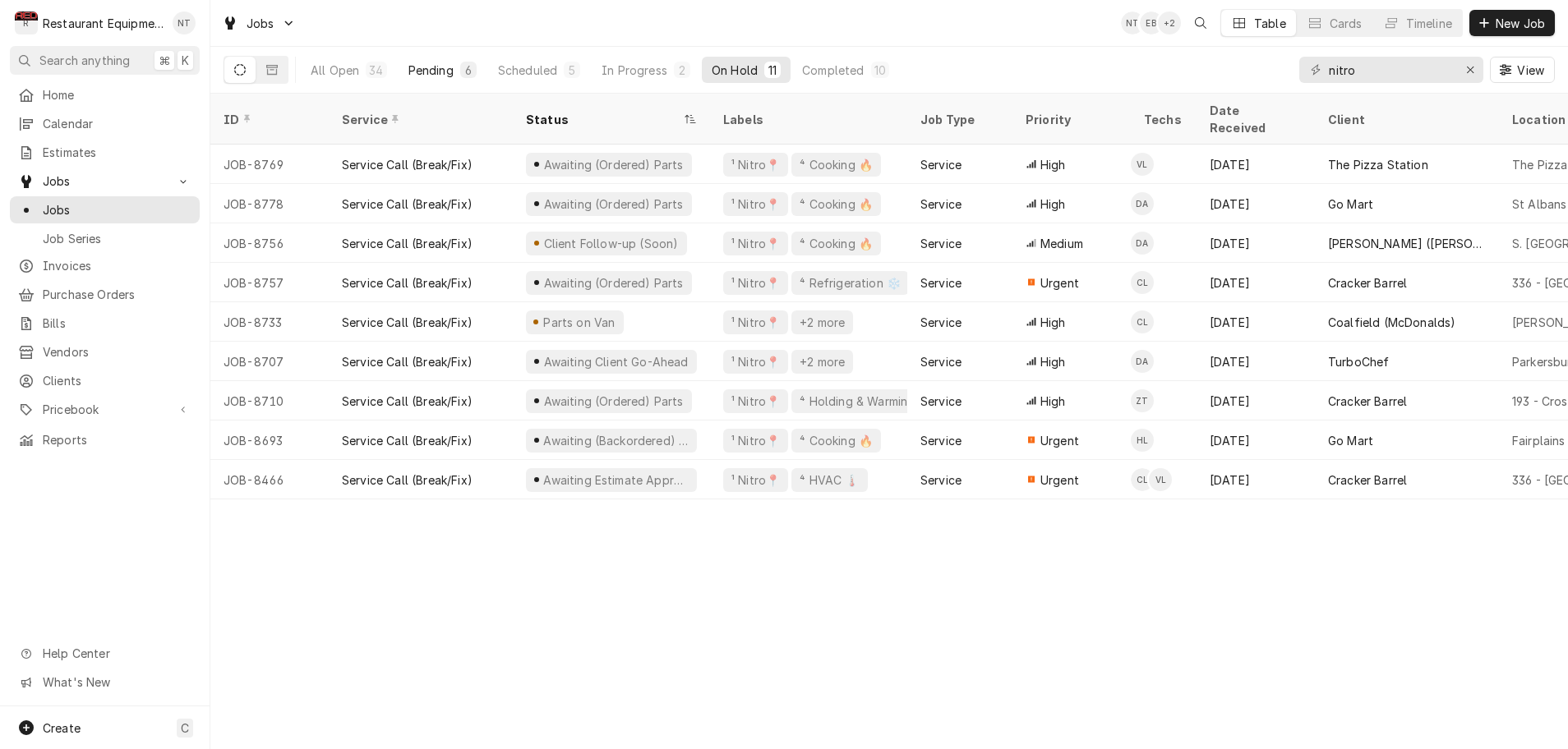
click at [432, 72] on div "Pending" at bounding box center [431, 70] width 45 height 17
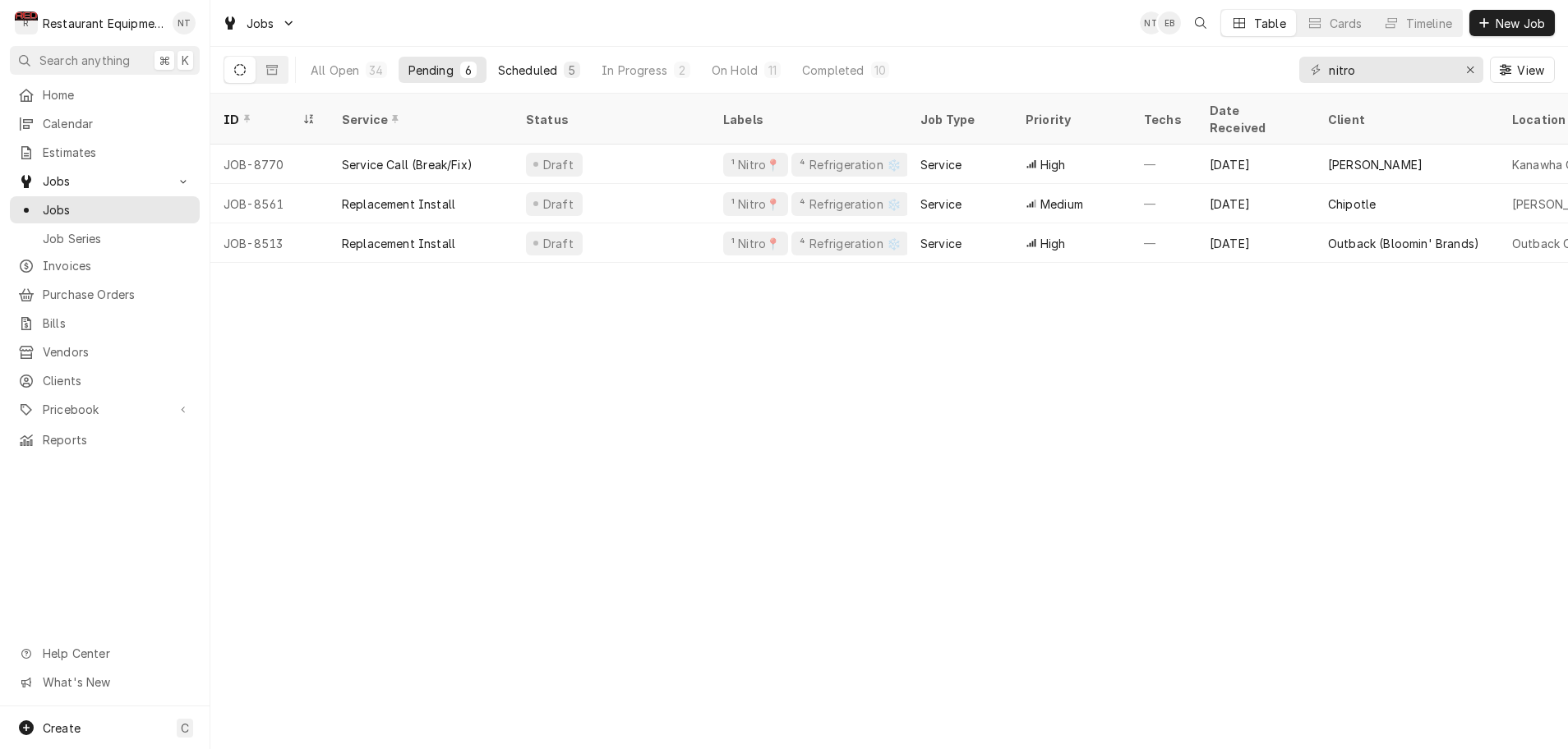
click at [520, 71] on div "Scheduled" at bounding box center [527, 70] width 59 height 17
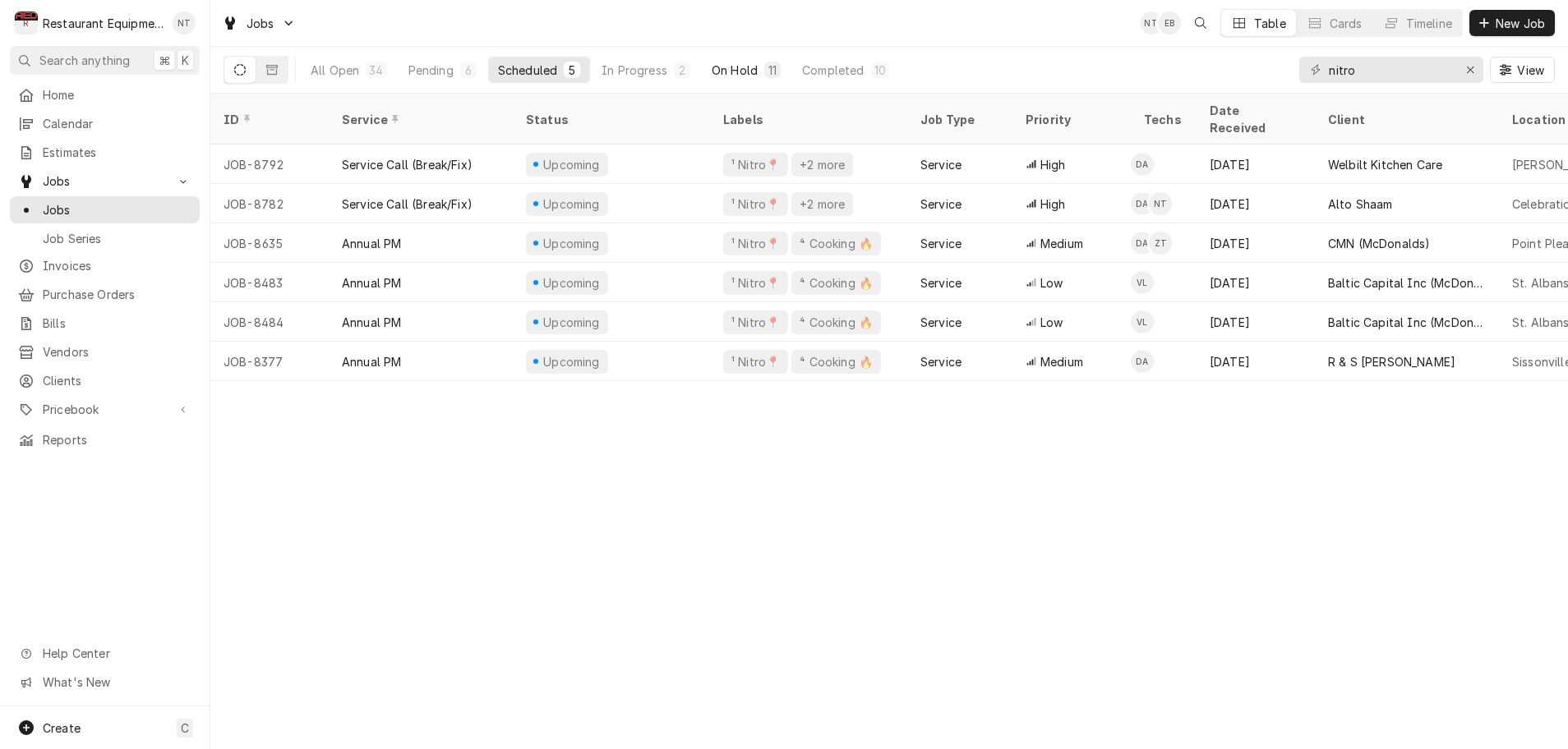
click at [735, 68] on div "On Hold" at bounding box center [734, 70] width 46 height 17
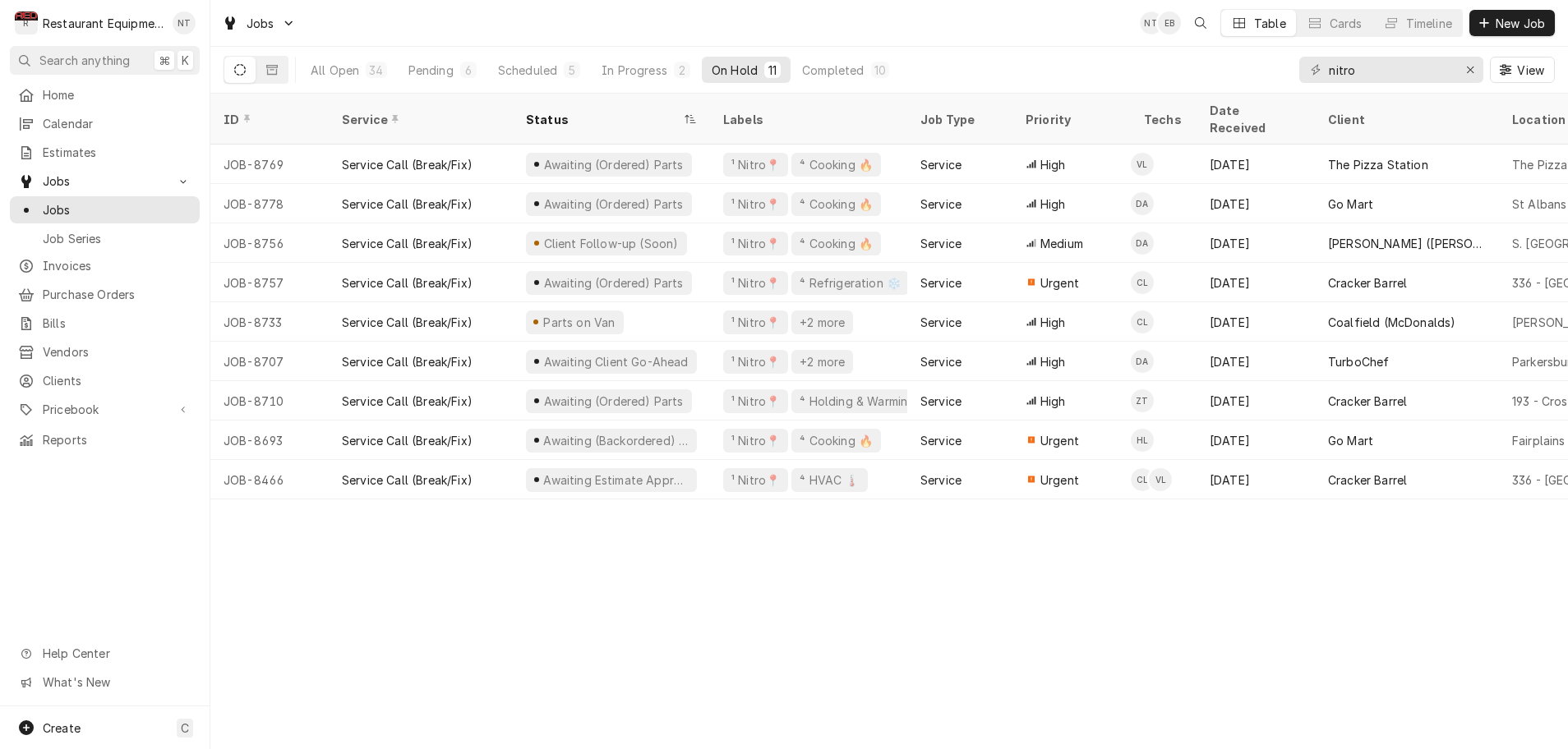
scroll to position [0, 1]
click at [641, 67] on div "In Progress" at bounding box center [634, 70] width 66 height 17
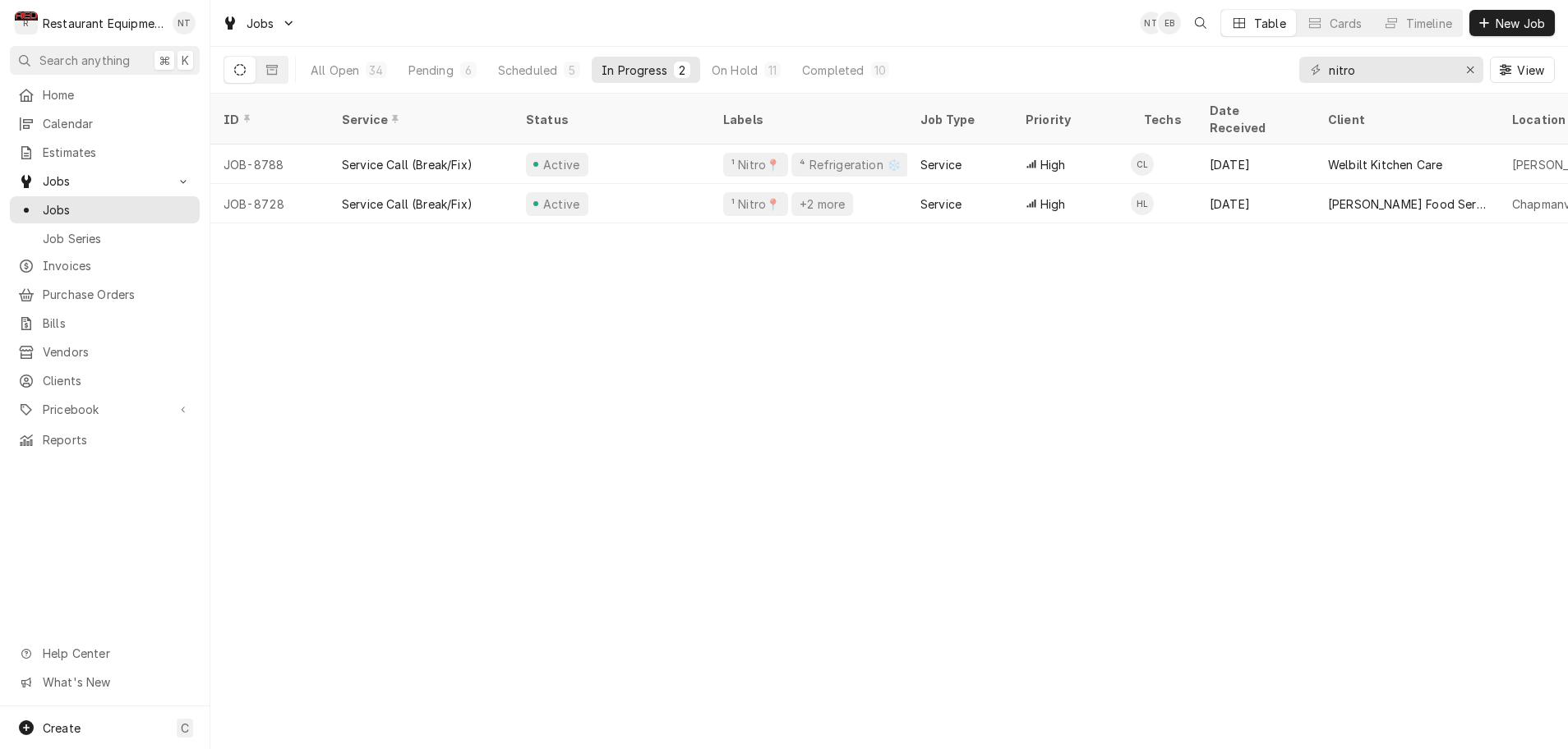
scroll to position [0, 0]
click at [530, 71] on div "Scheduled" at bounding box center [527, 70] width 59 height 17
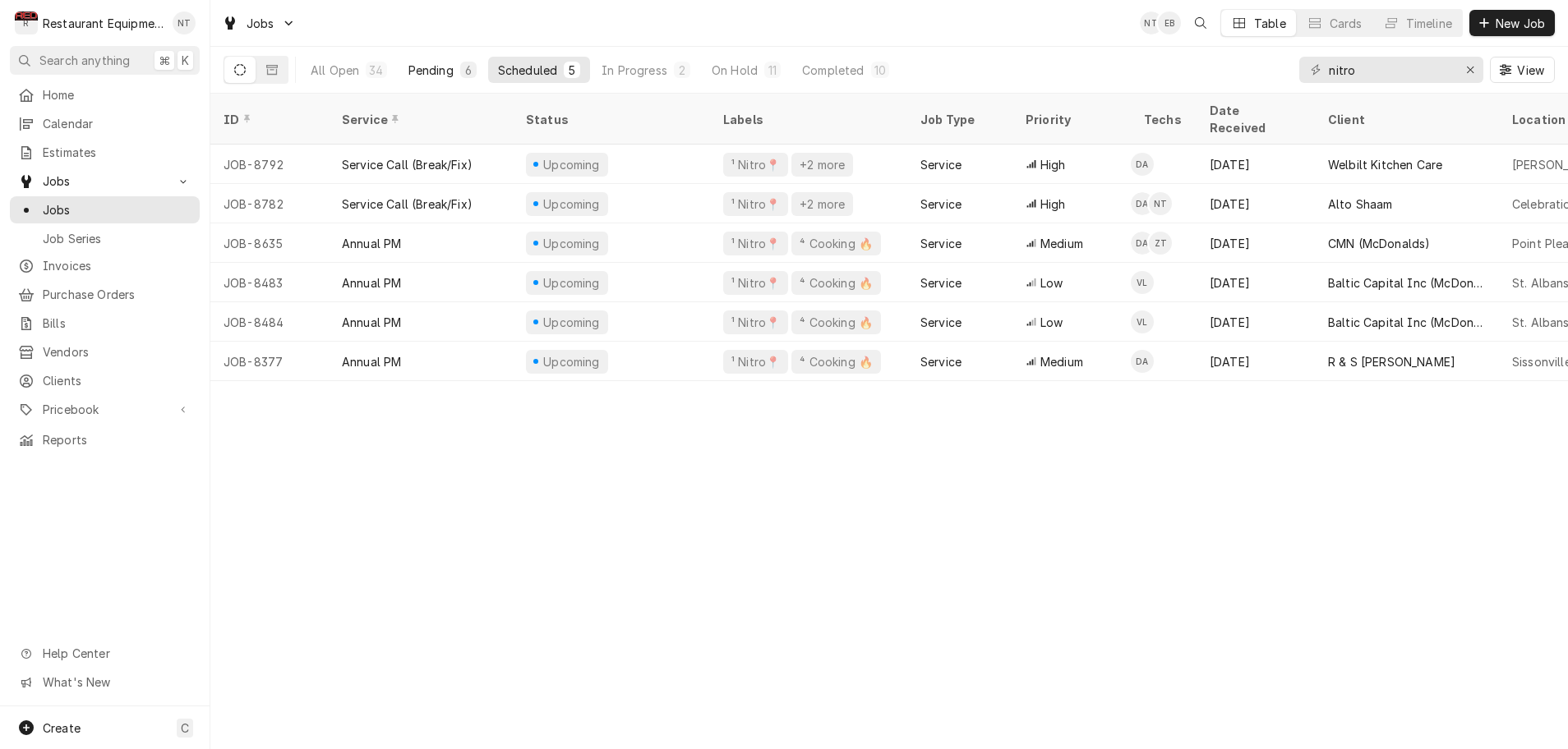
click at [442, 70] on div "Pending" at bounding box center [431, 70] width 45 height 17
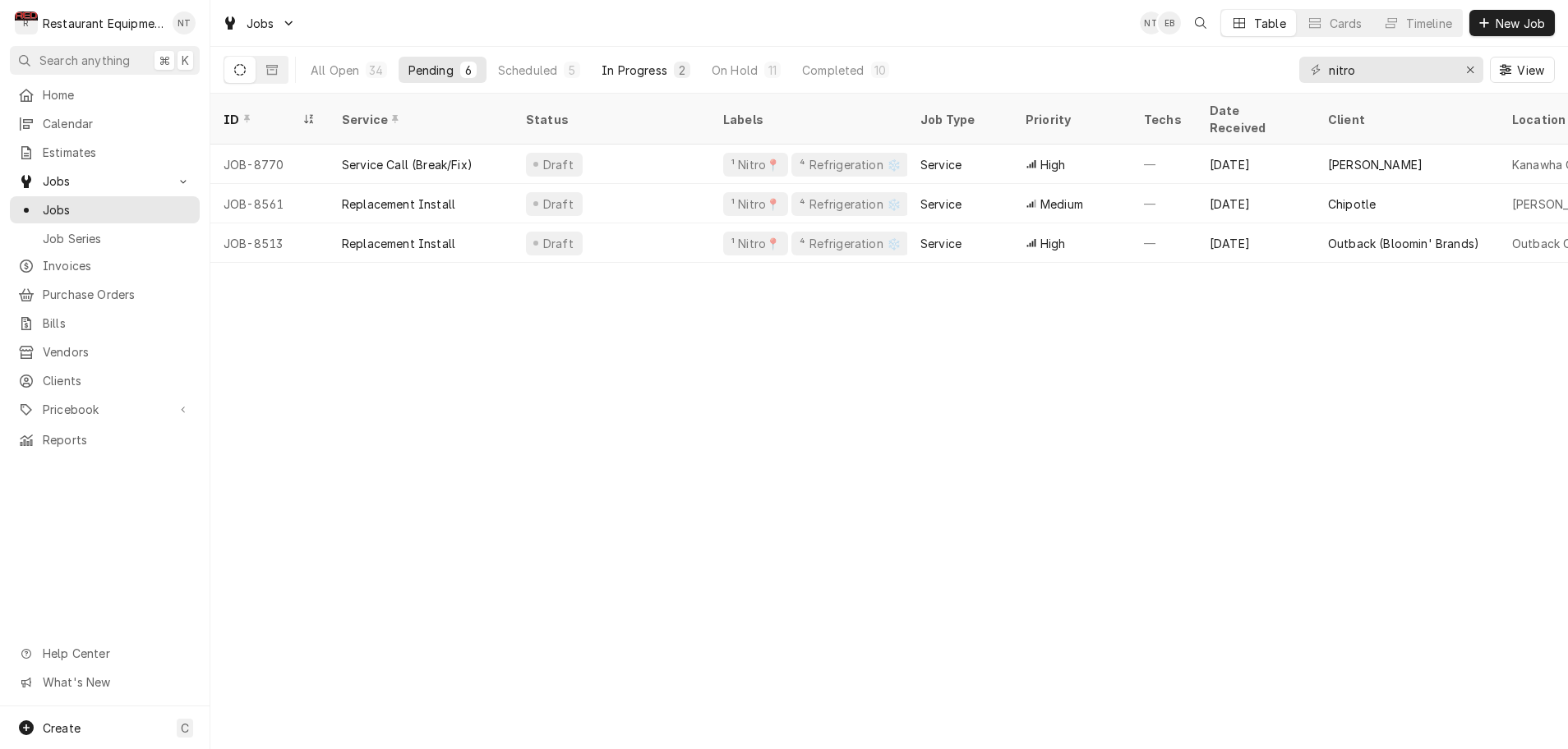
click at [635, 72] on div "In Progress" at bounding box center [634, 70] width 66 height 17
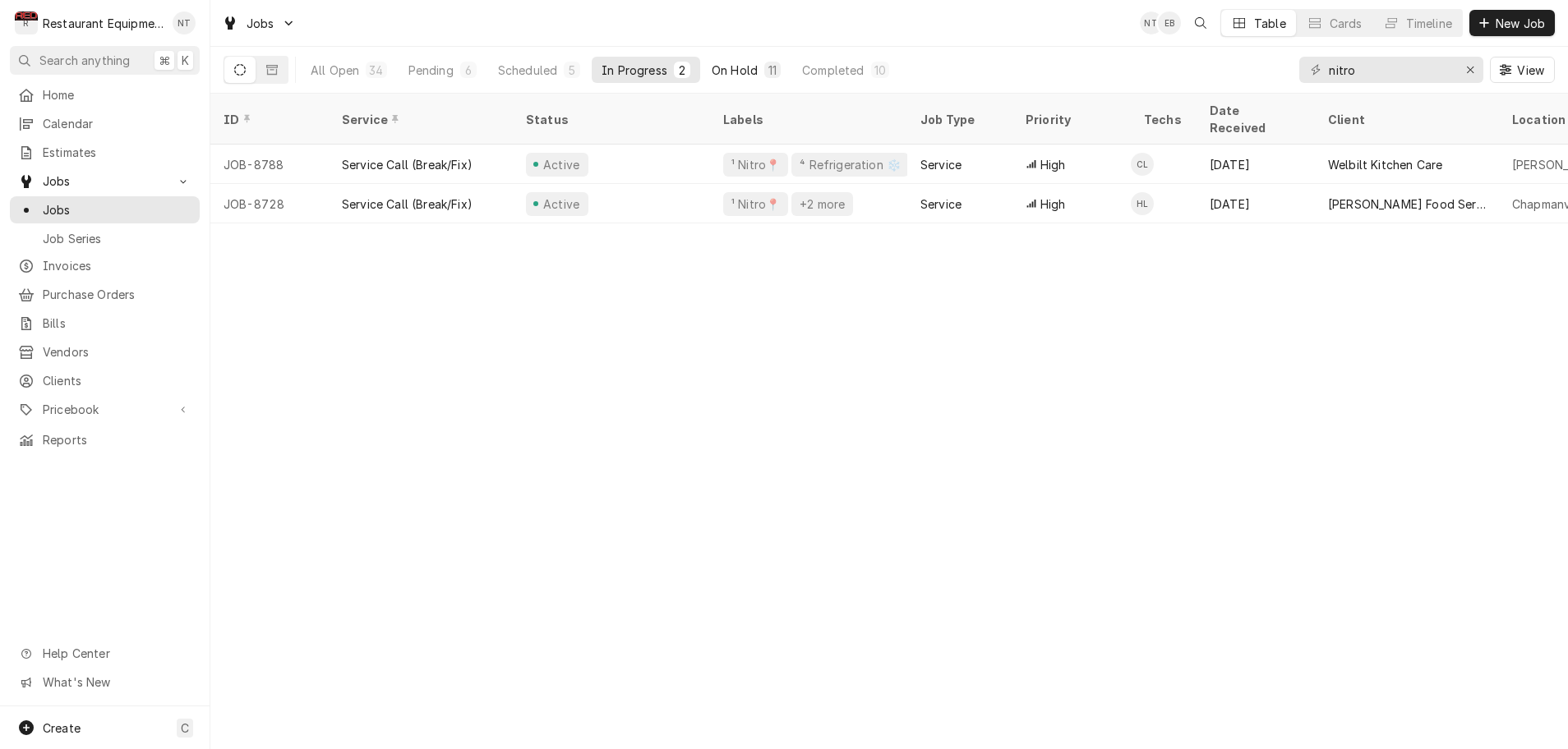
click at [732, 69] on div "On Hold" at bounding box center [734, 70] width 46 height 17
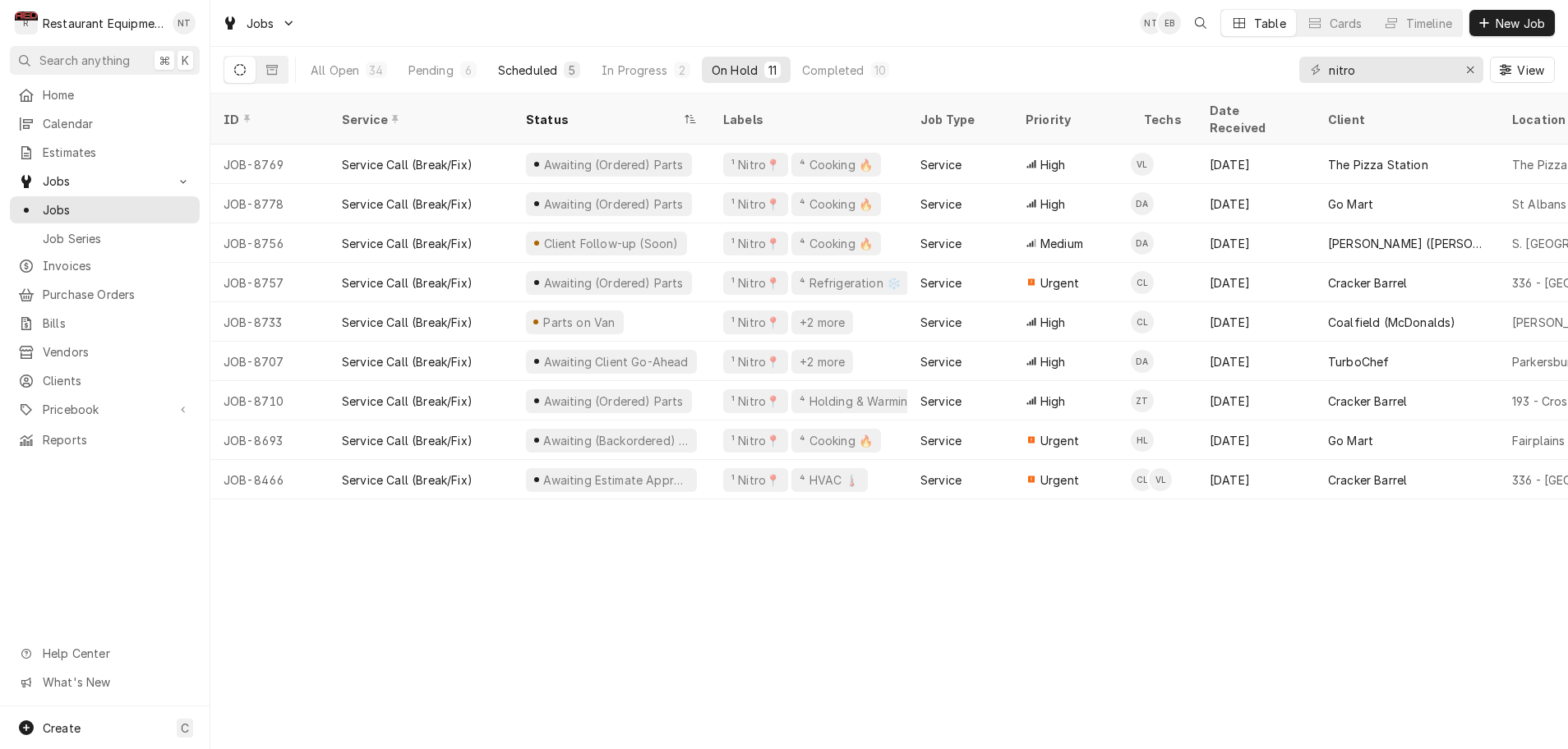
click at [534, 70] on div "Scheduled" at bounding box center [527, 70] width 59 height 17
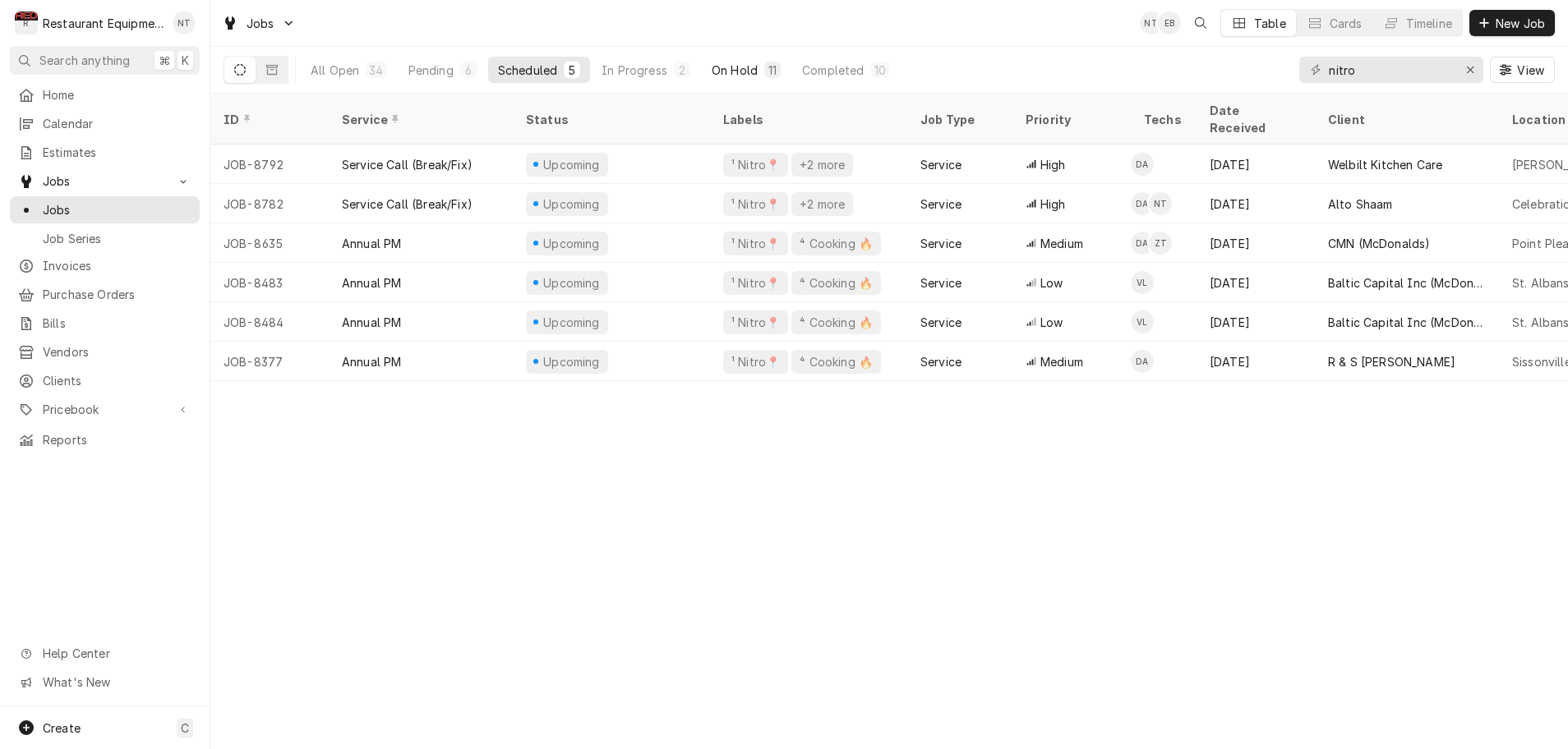
click at [748, 70] on div "On Hold" at bounding box center [734, 70] width 46 height 17
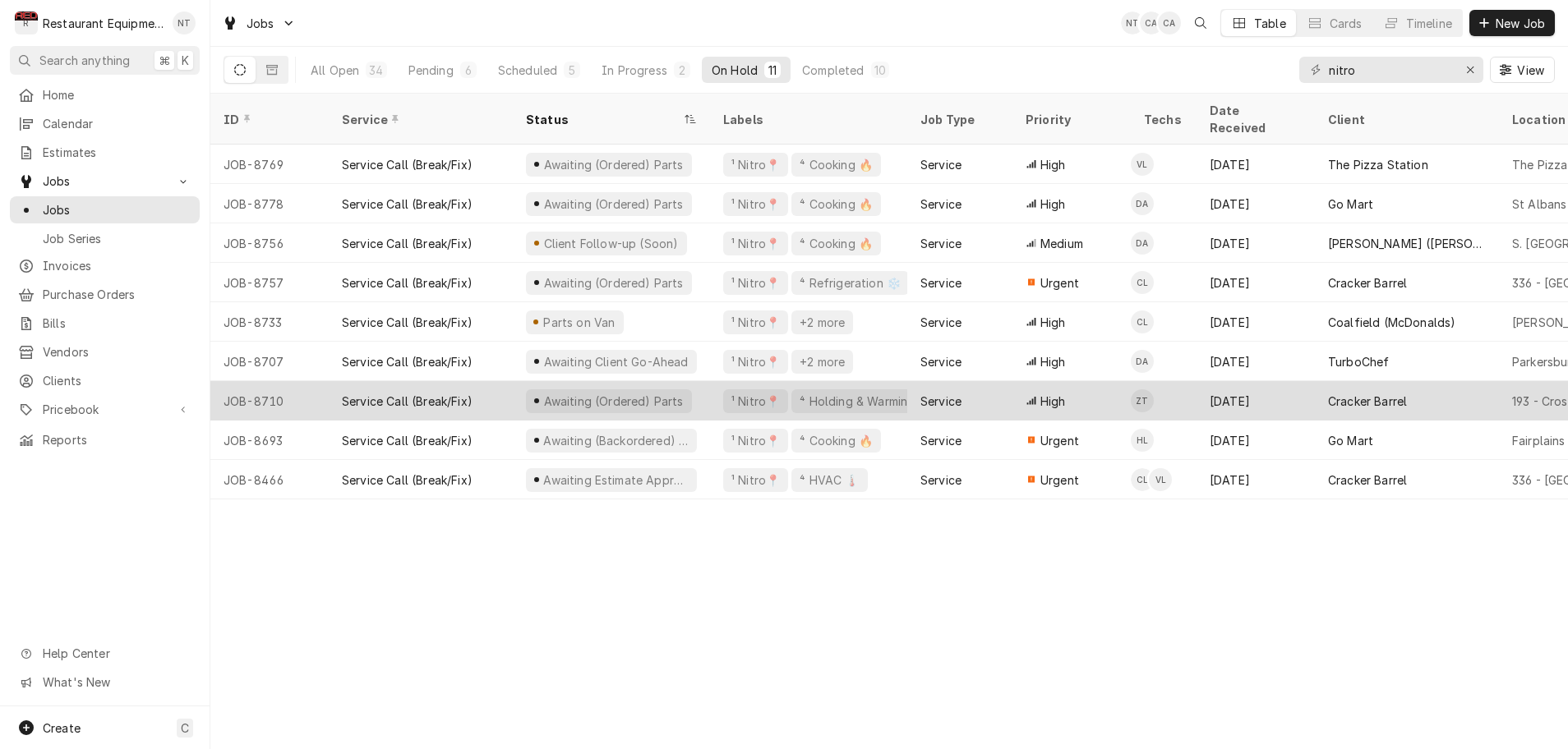
click at [686, 382] on div "Awaiting (Ordered) Parts" at bounding box center [612, 401] width 198 height 40
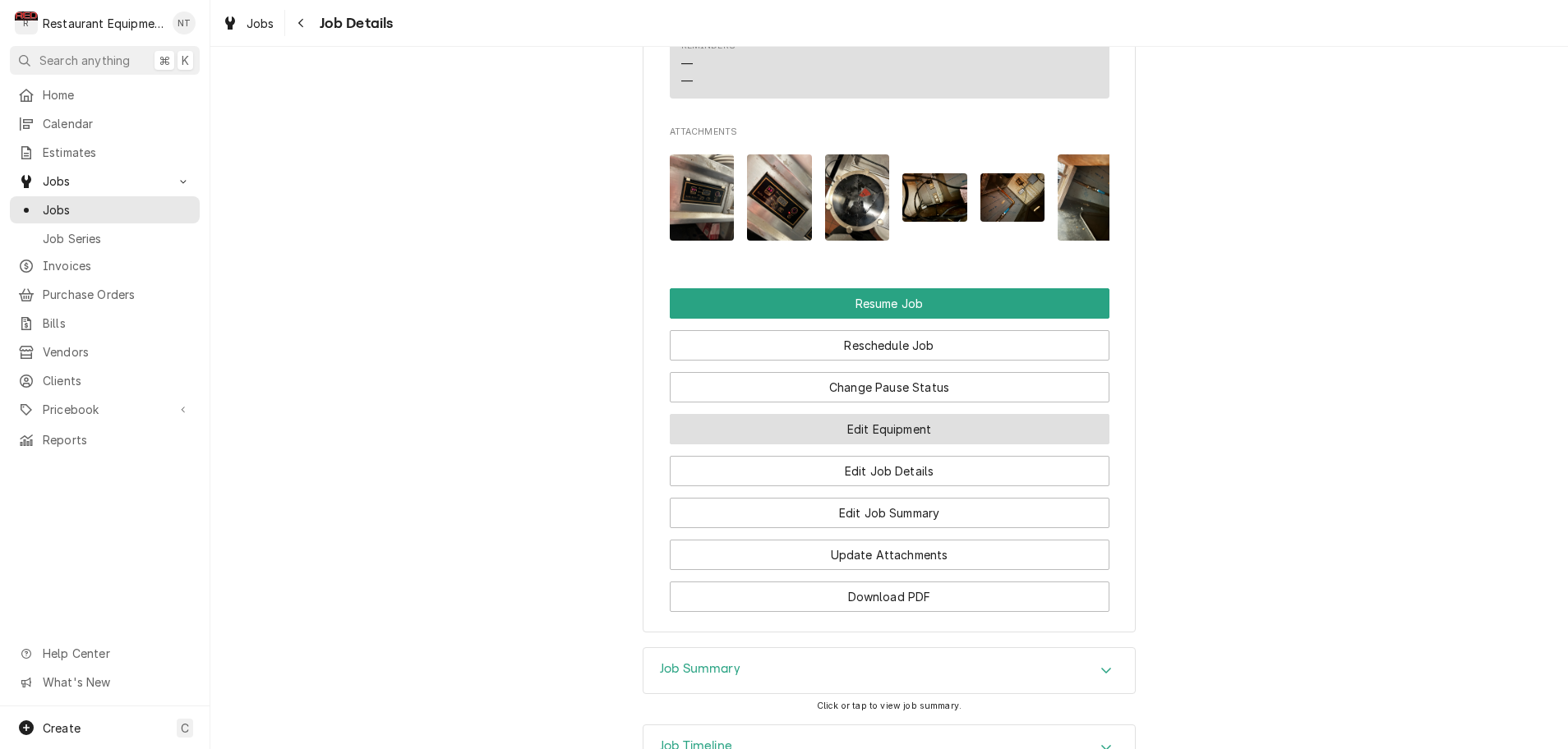
scroll to position [1916, 0]
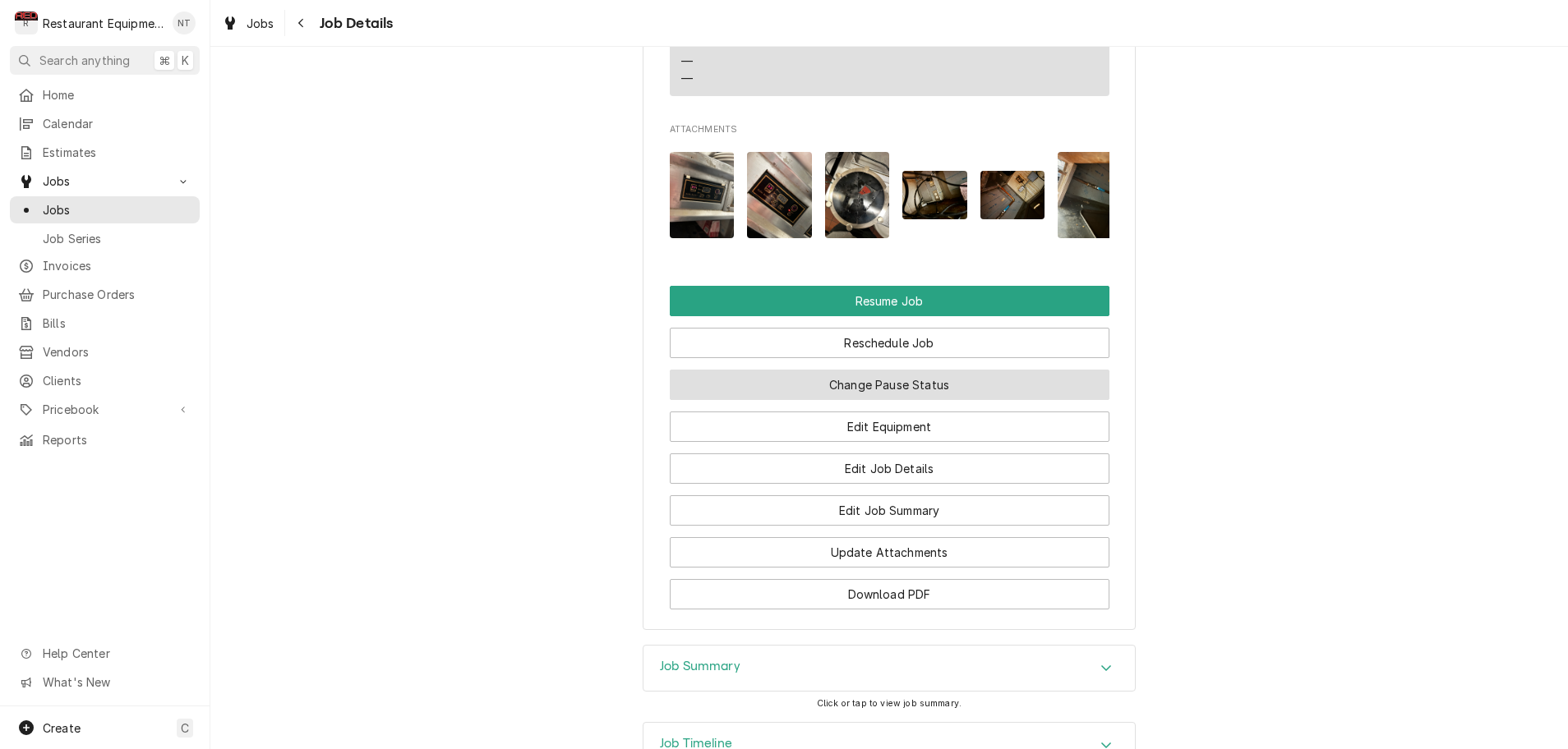
click at [785, 370] on button "Change Pause Status" at bounding box center [889, 385] width 439 height 31
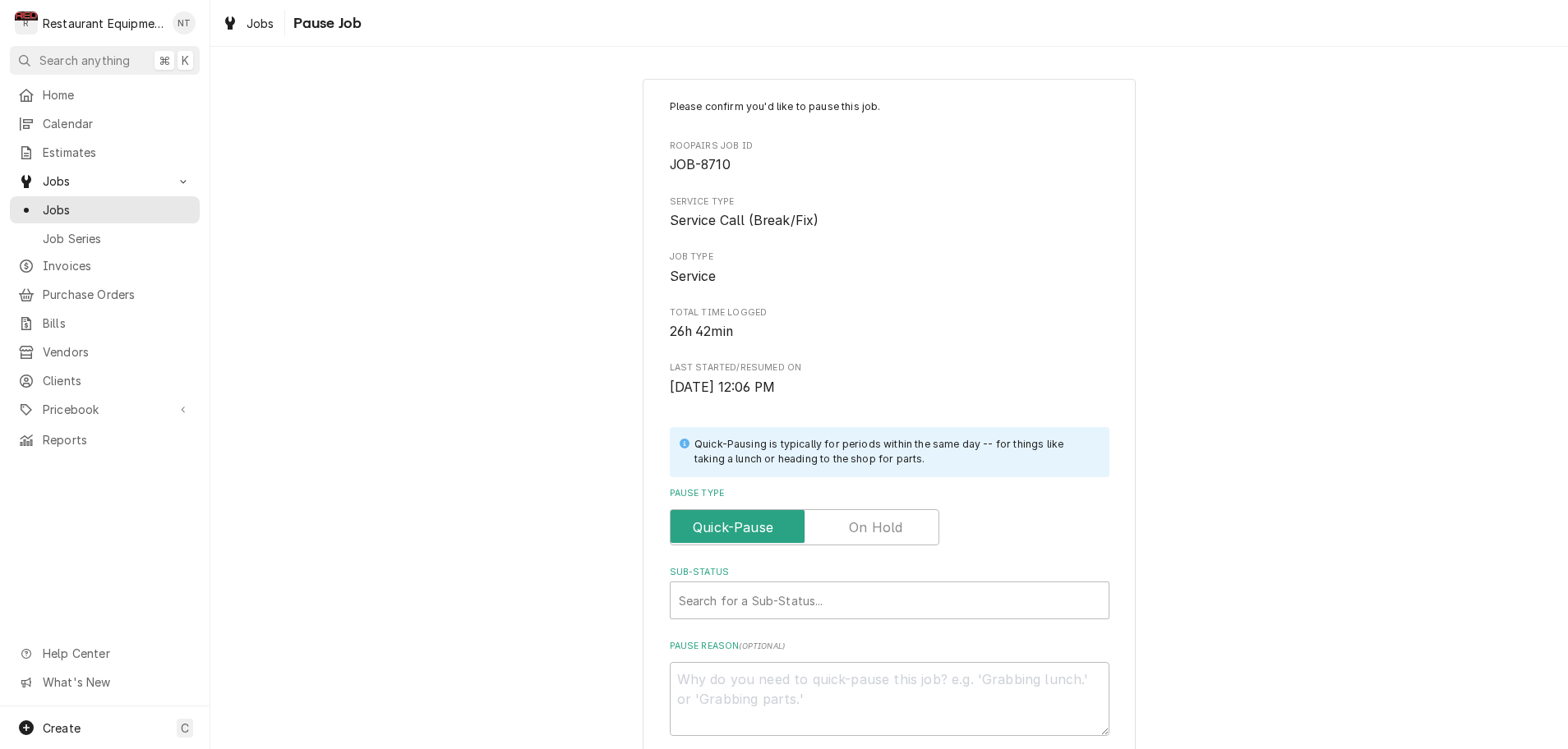
click at [882, 515] on label "Pause Type" at bounding box center [804, 527] width 270 height 36
click at [882, 515] on input "Pause Type" at bounding box center [805, 527] width 255 height 36
checkbox input "true"
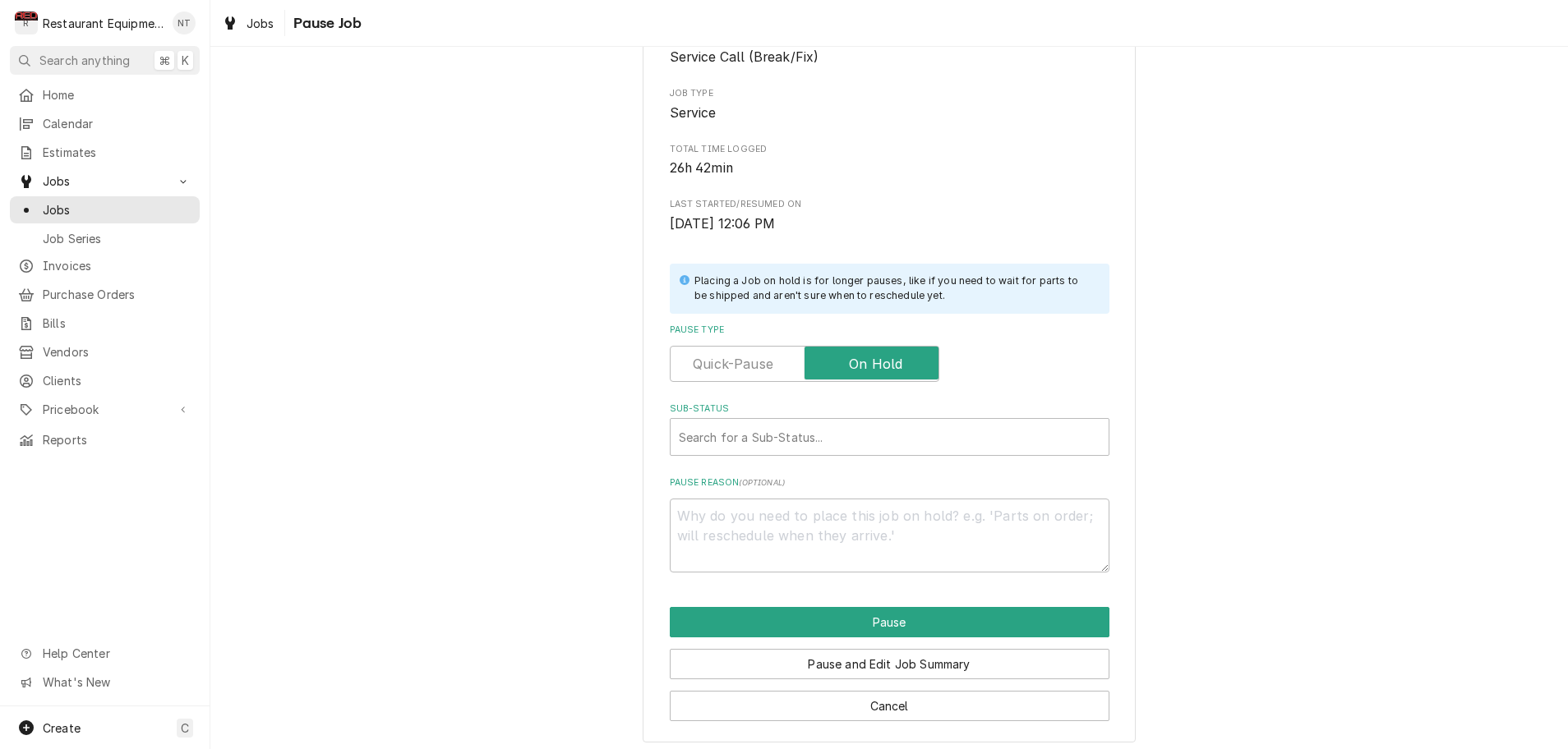
scroll to position [163, 0]
click at [796, 432] on div "Search for a Sub-Status..." at bounding box center [890, 437] width 421 height 17
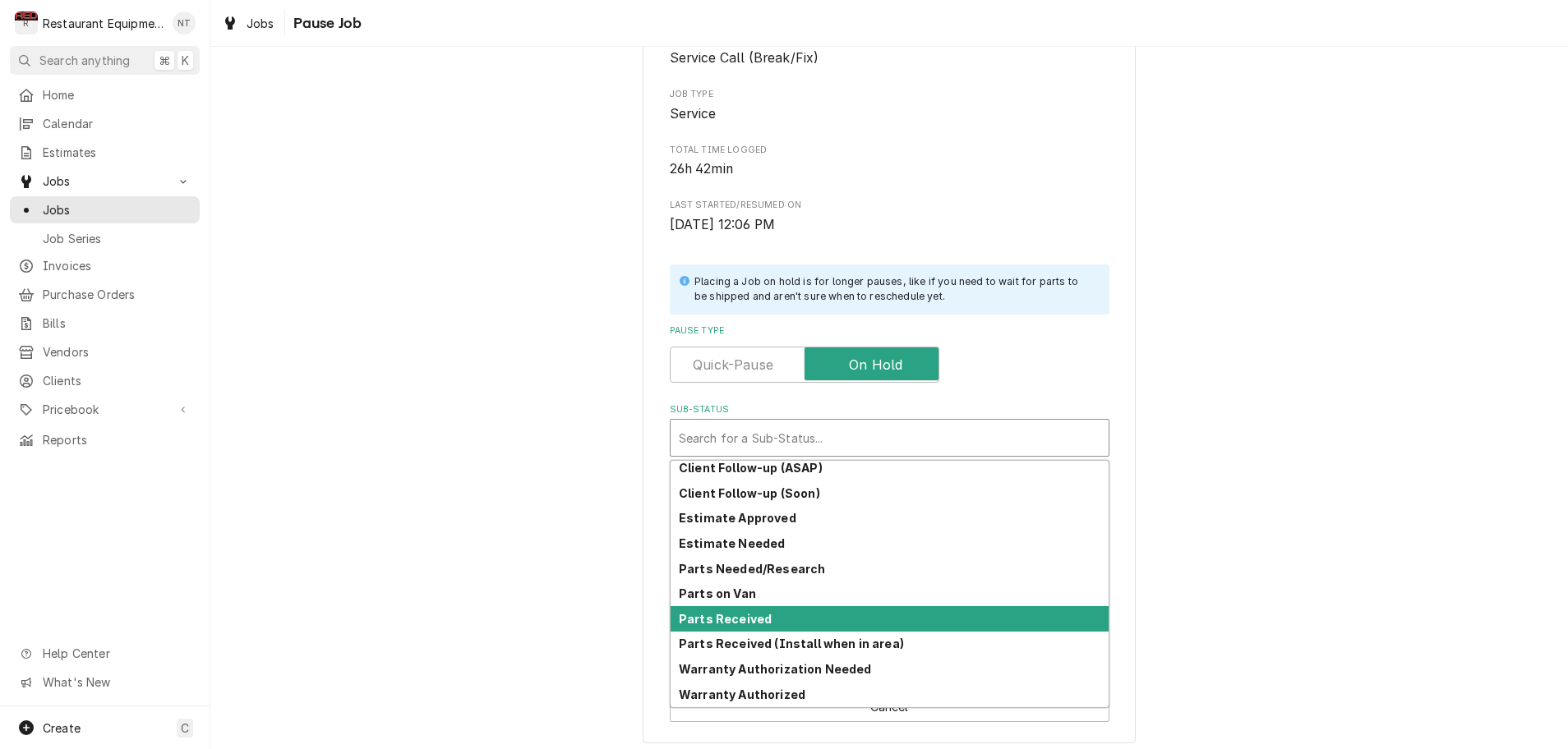
scroll to position [0, 1]
click at [744, 612] on strong "Parts Received" at bounding box center [725, 619] width 93 height 14
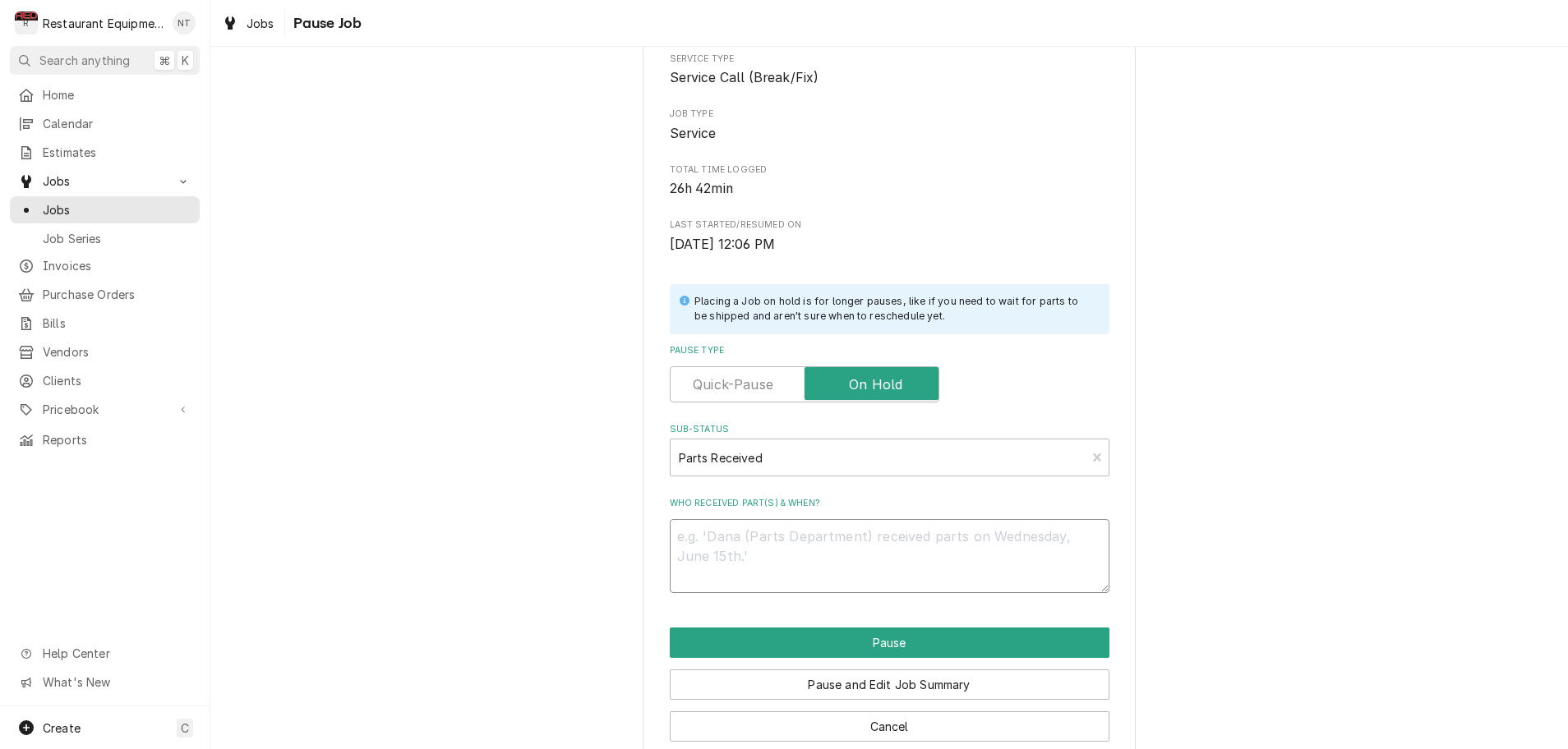
click at [708, 546] on textarea "Who received part(s) & when?" at bounding box center [889, 556] width 439 height 74
type textarea "x"
type textarea "n"
type textarea "x"
type textarea "ni"
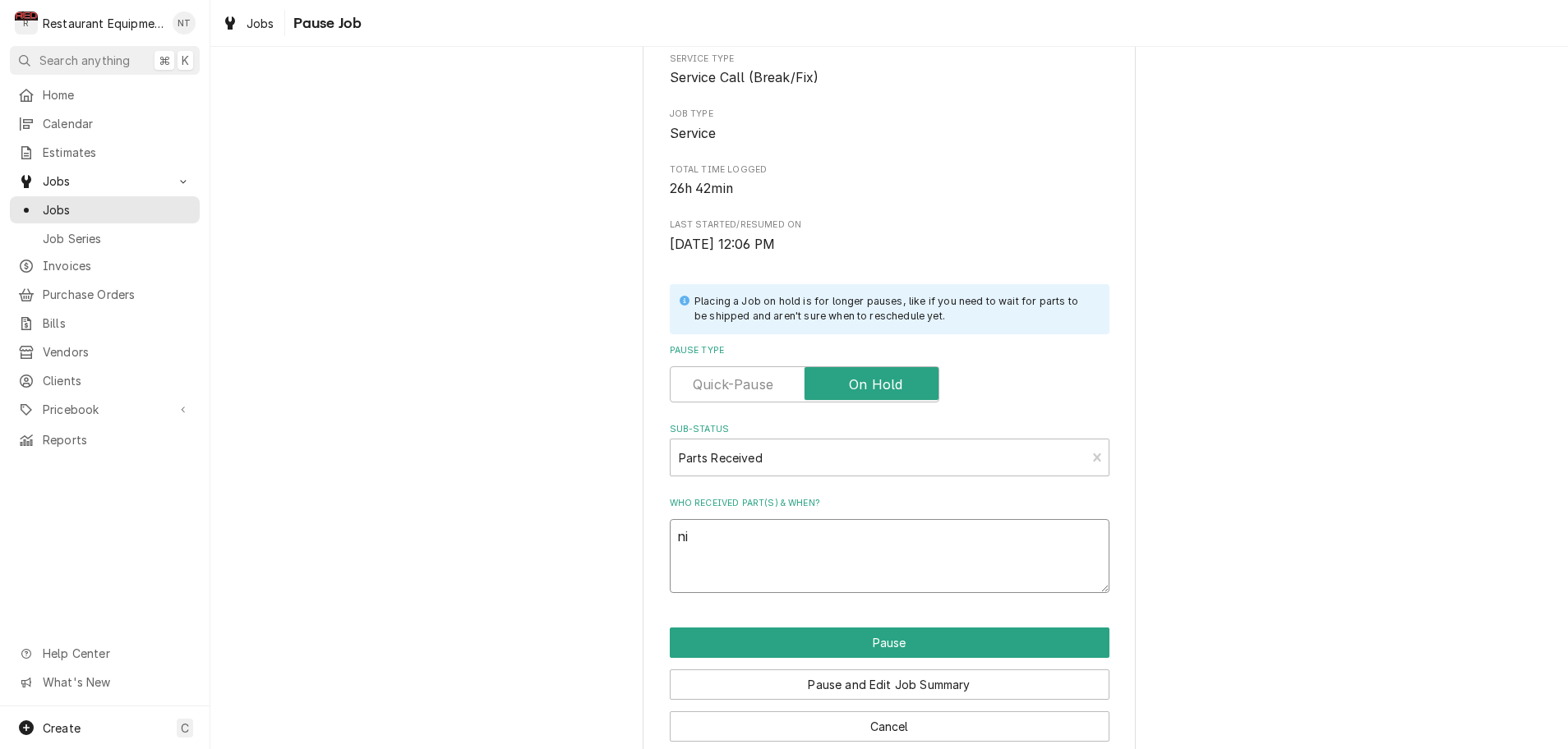
type textarea "x"
type textarea "nic"
type textarea "x"
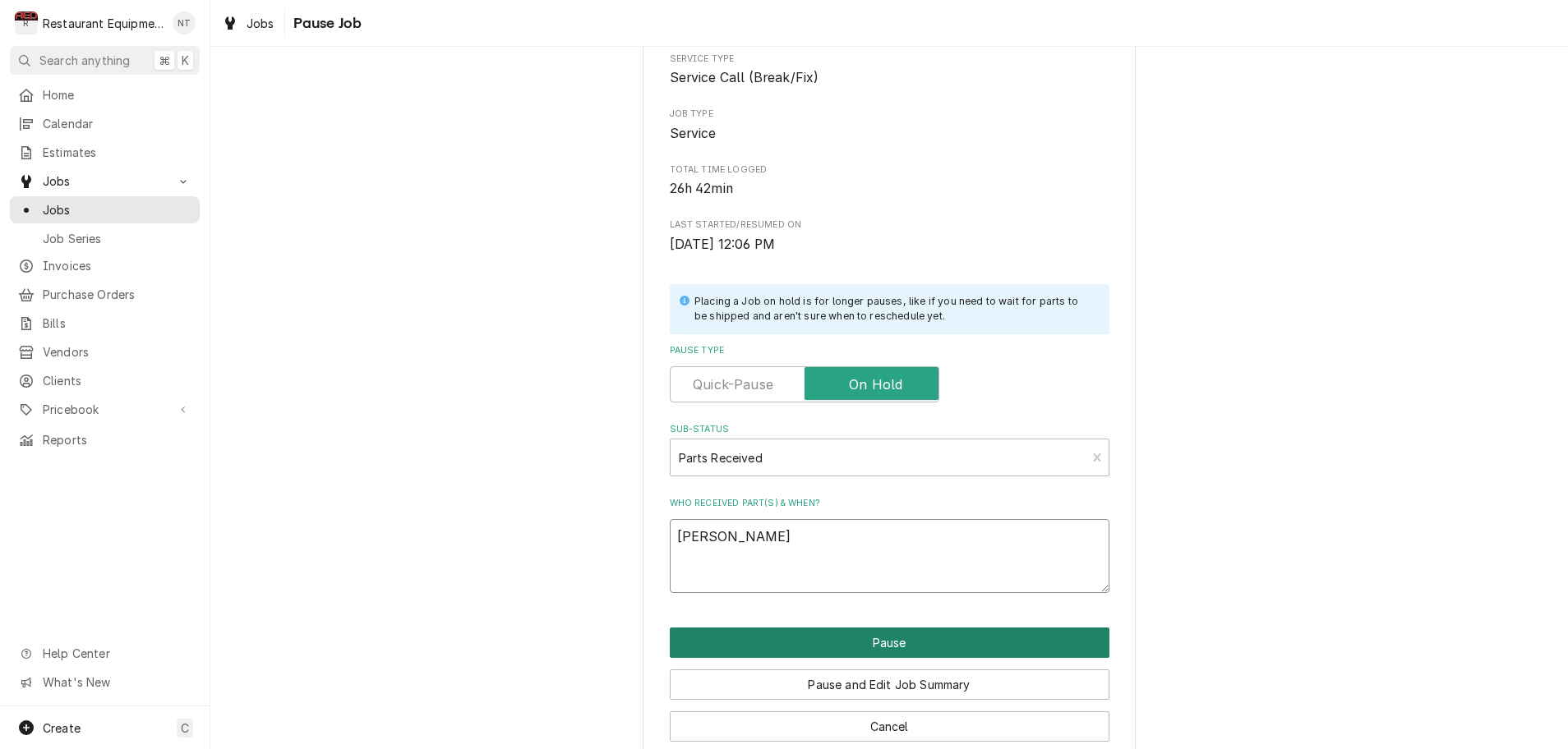
type textarea "[PERSON_NAME]"
click at [829, 631] on button "Pause" at bounding box center [889, 643] width 439 height 31
type textarea "x"
